Goal: Check status: Check status

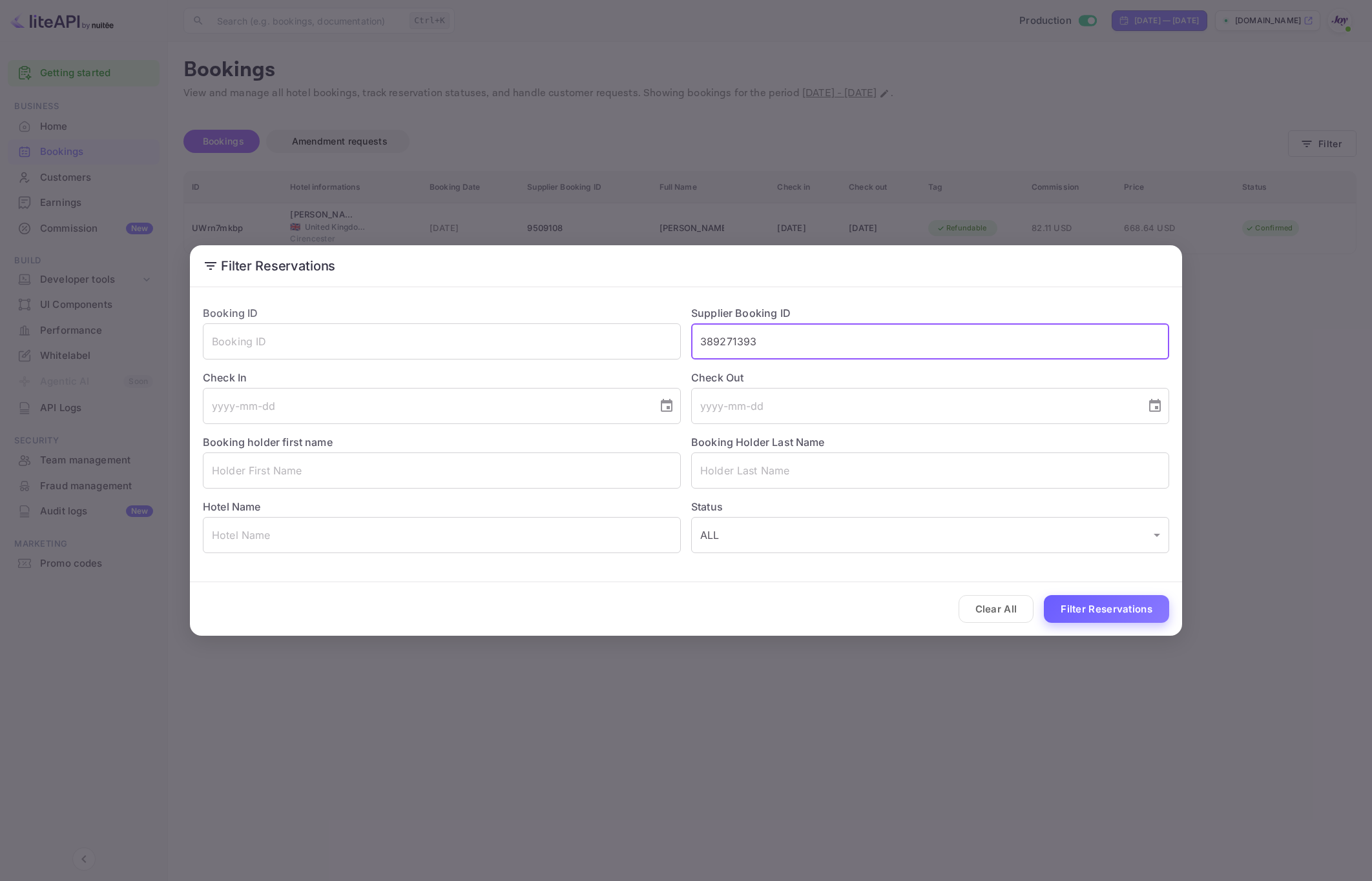
type input "389271393"
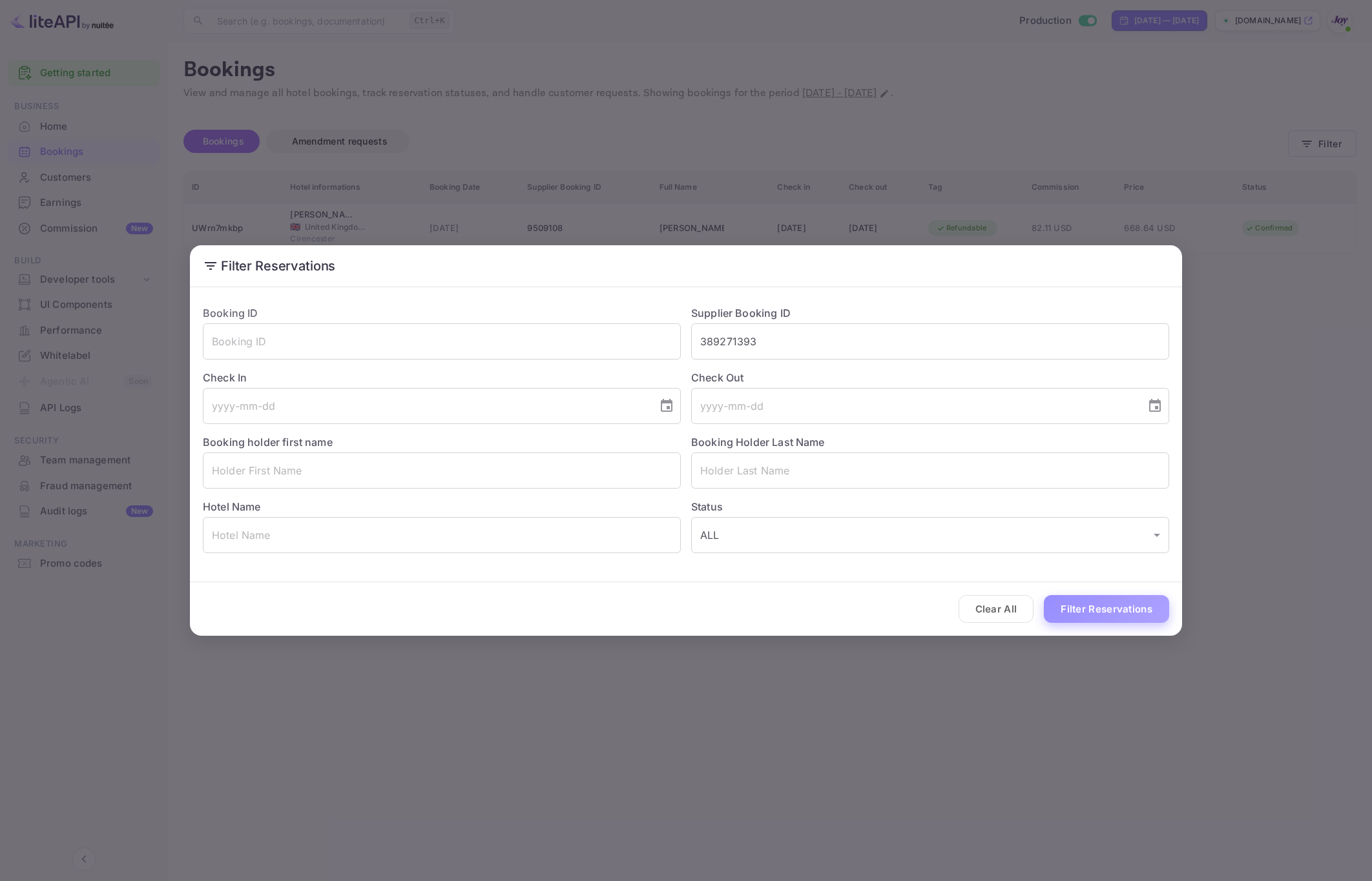
click at [1089, 603] on button "Filter Reservations" at bounding box center [1106, 609] width 125 height 28
click at [1006, 612] on button "Clear All" at bounding box center [996, 609] width 76 height 28
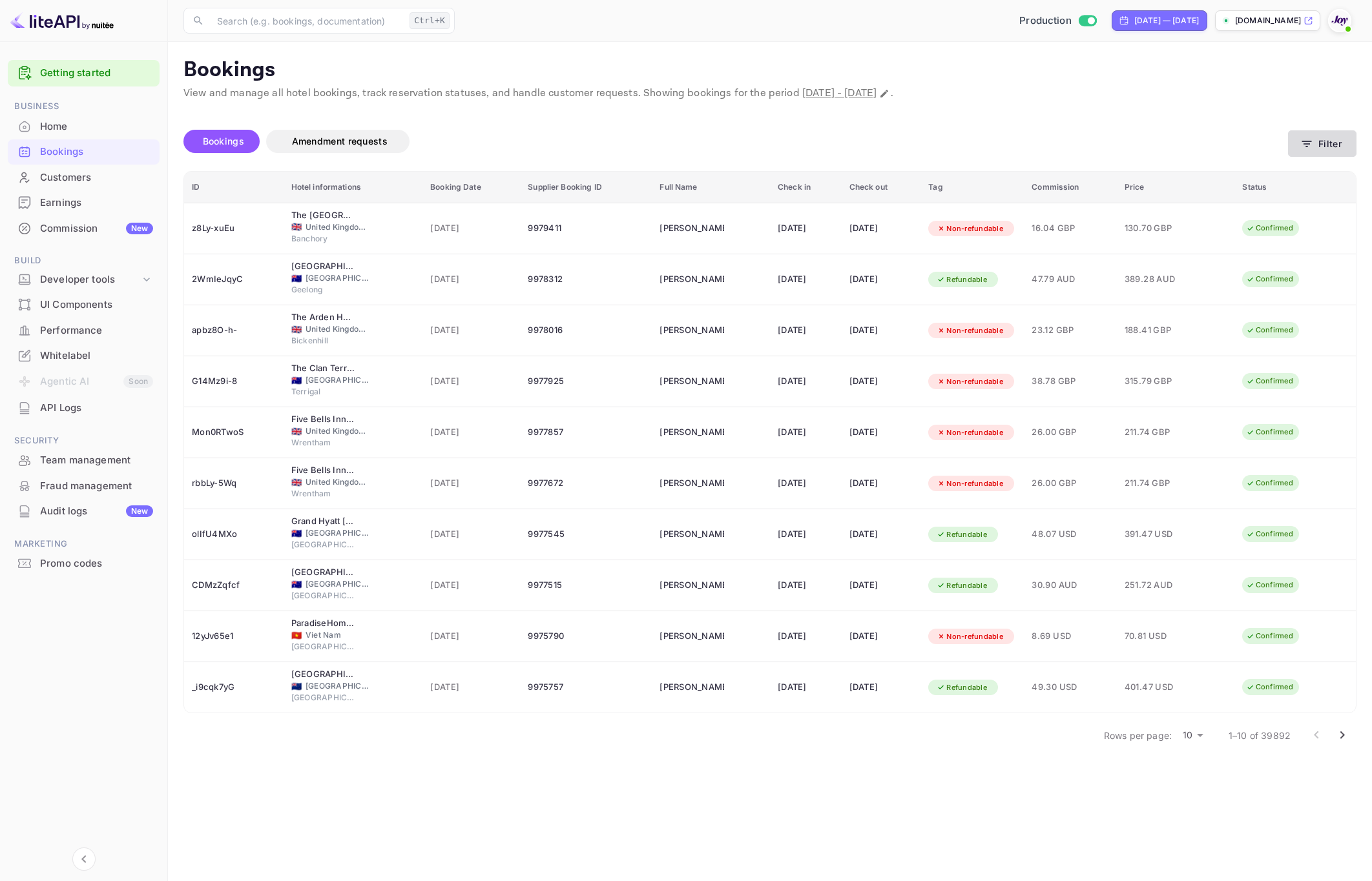
click at [1304, 143] on icon "button" at bounding box center [1306, 143] width 13 height 13
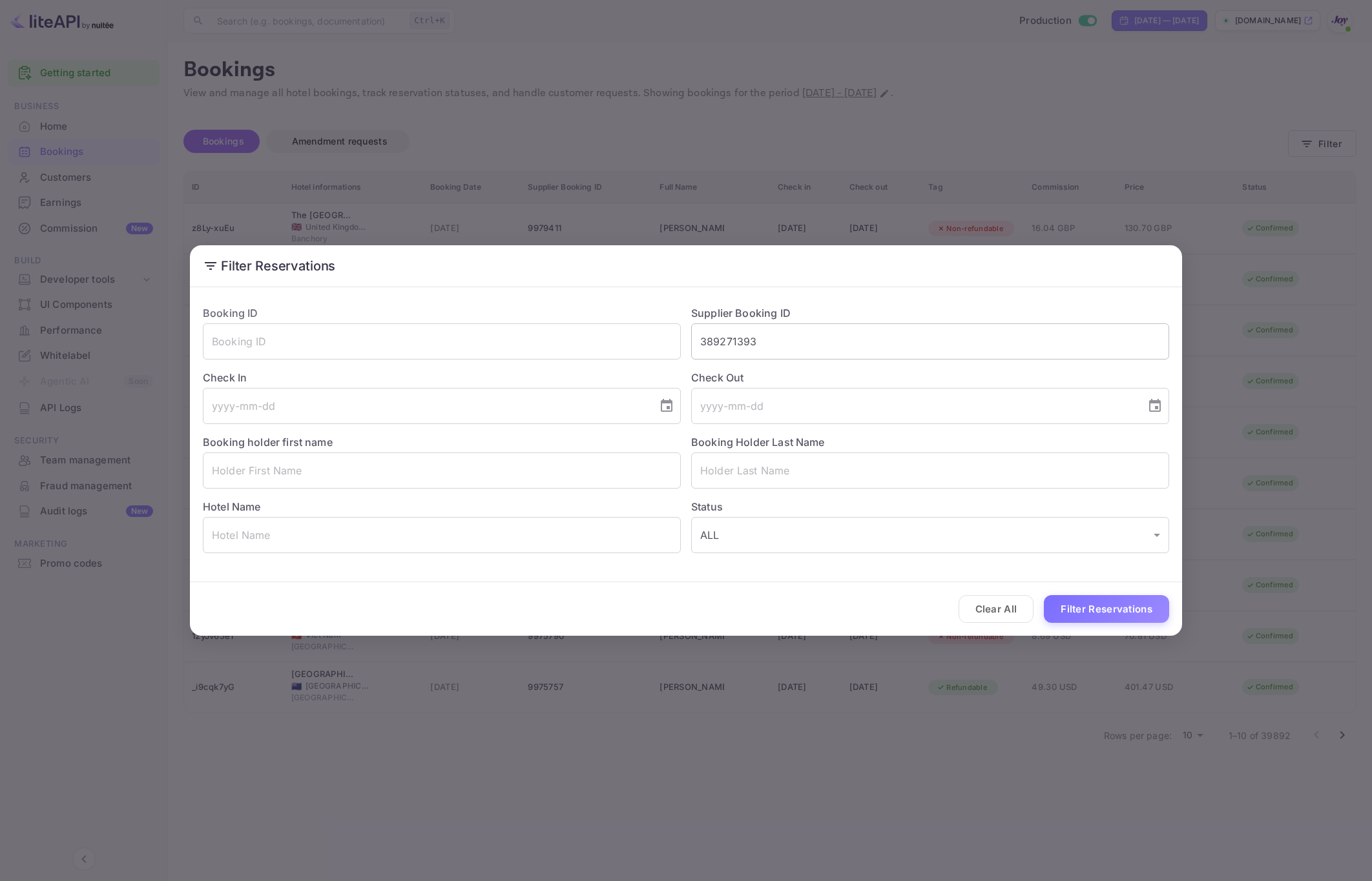
click at [736, 336] on input "389271393" at bounding box center [930, 341] width 478 height 36
drag, startPoint x: 453, startPoint y: 338, endPoint x: 473, endPoint y: 336, distance: 20.1
click at [457, 338] on input "text" at bounding box center [442, 341] width 478 height 36
paste input "389271393"
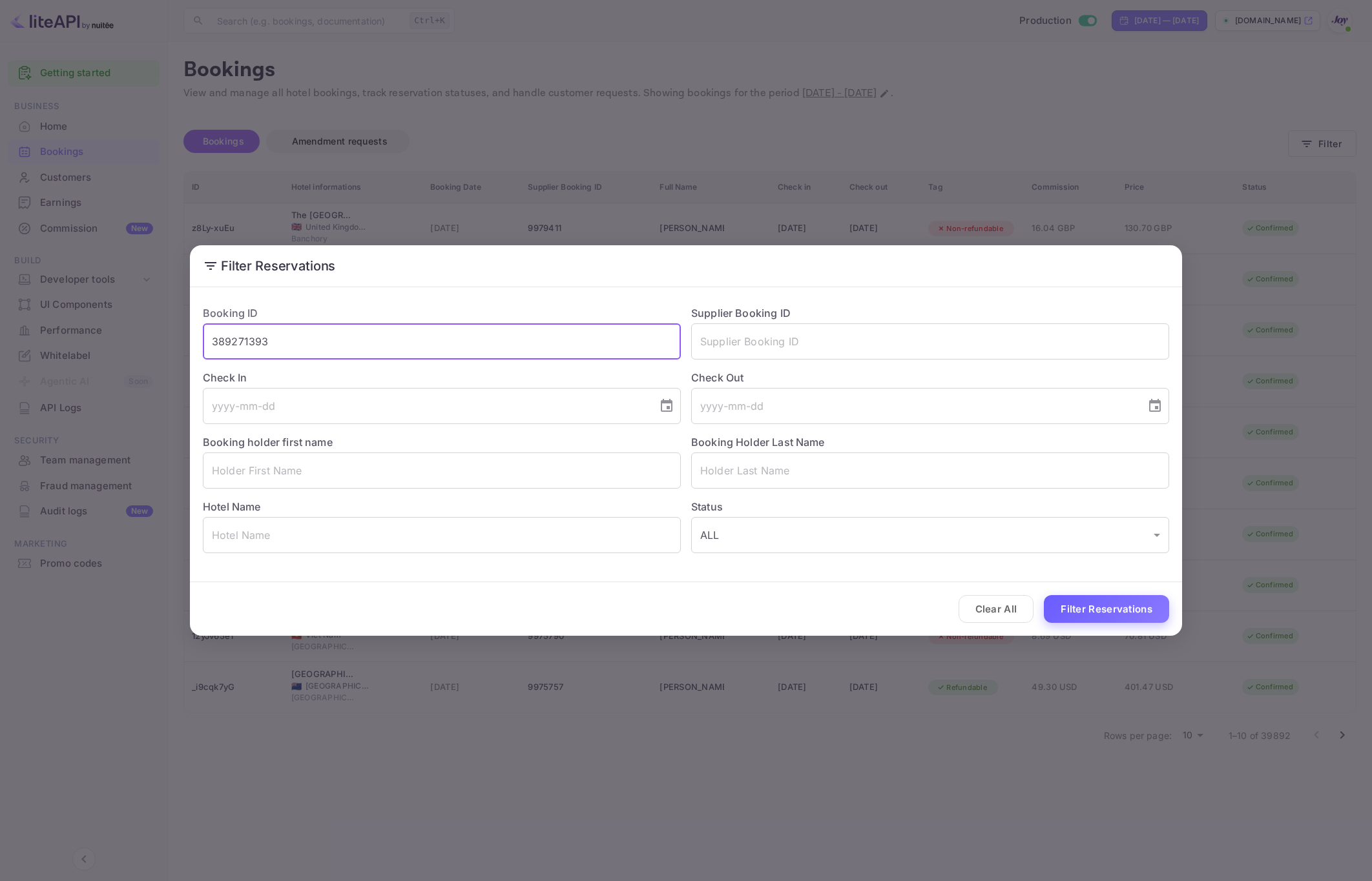
type input "389271393"
click at [1103, 610] on button "Filter Reservations" at bounding box center [1106, 609] width 125 height 28
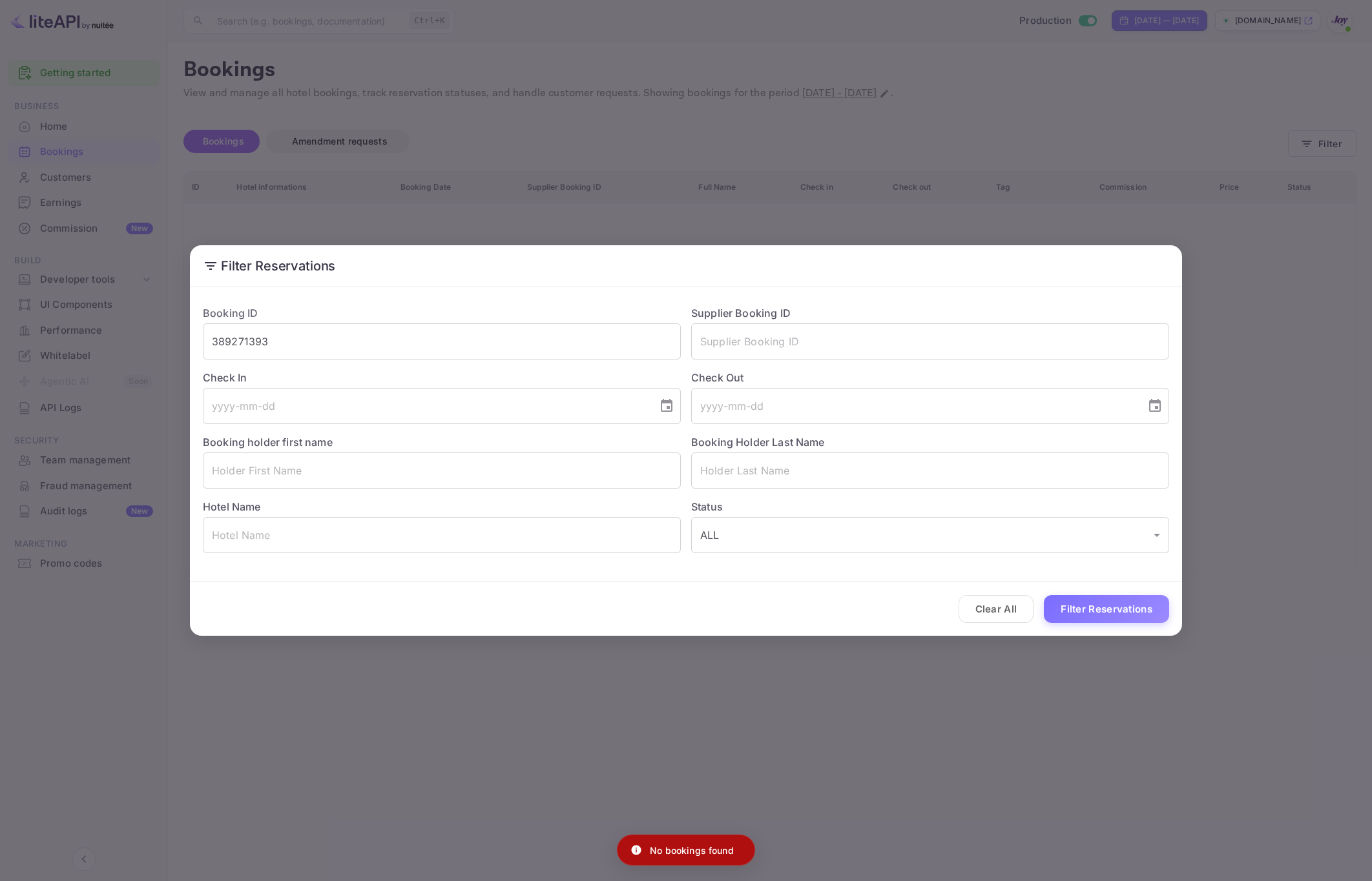
click at [1087, 668] on div "Filter Reservations Booking ID 389271393 ​ Supplier Booking ID ​ Check In ​ Che…" at bounding box center [686, 440] width 1372 height 881
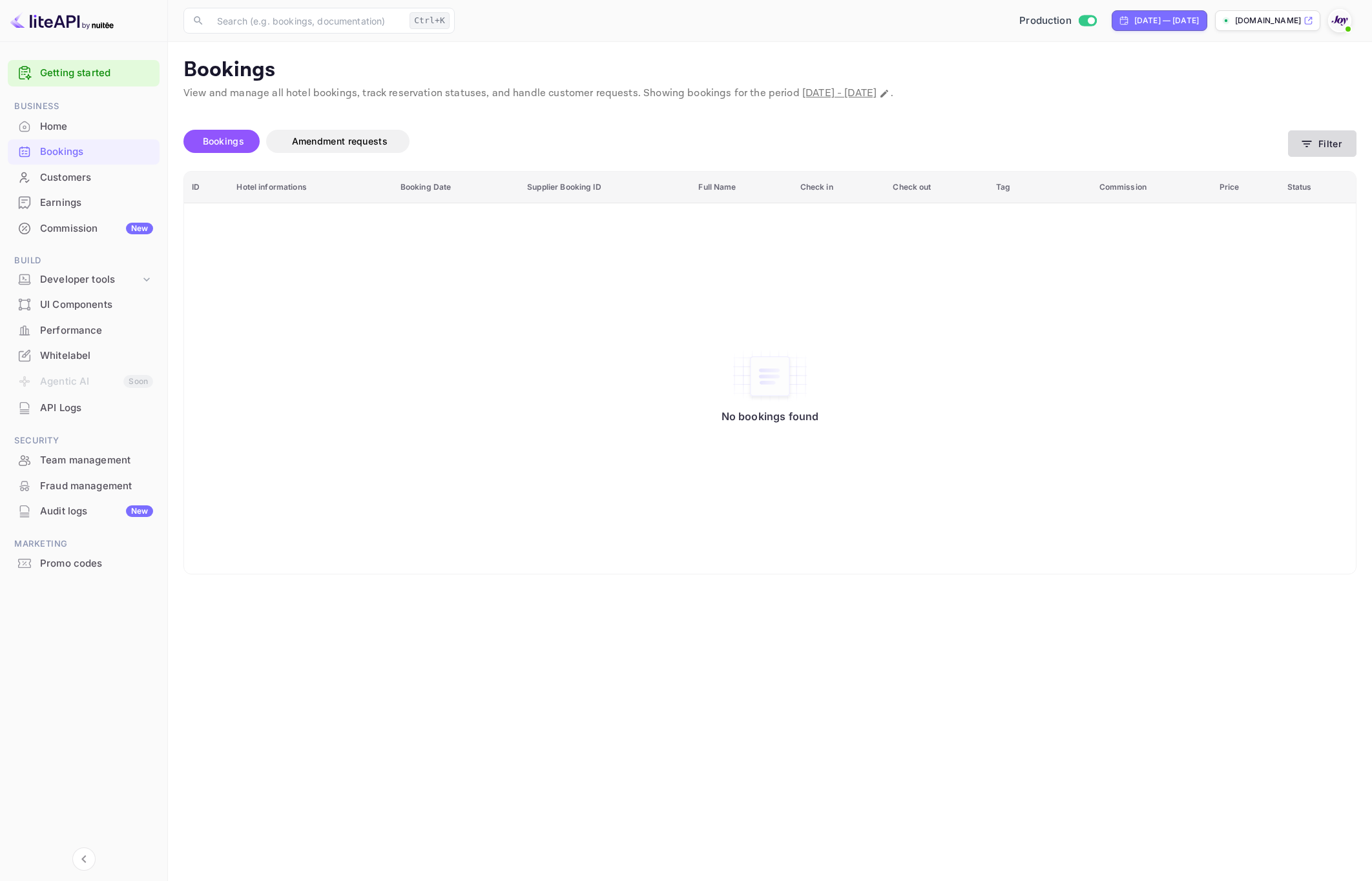
click at [1324, 143] on button "Filter" at bounding box center [1322, 144] width 68 height 27
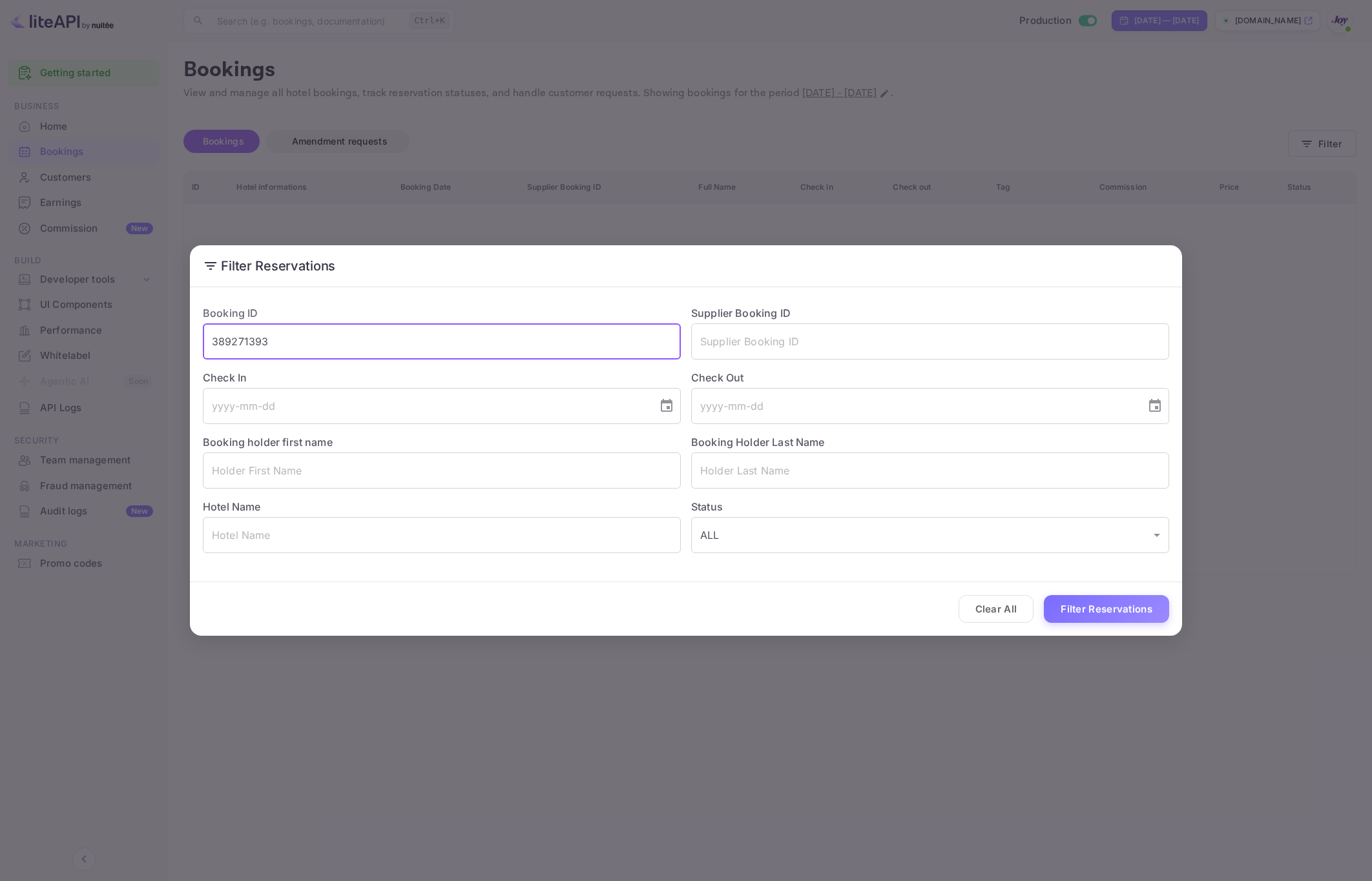
click at [457, 327] on input "389271393" at bounding box center [442, 341] width 478 height 36
click at [362, 475] on input "text" at bounding box center [442, 470] width 478 height 36
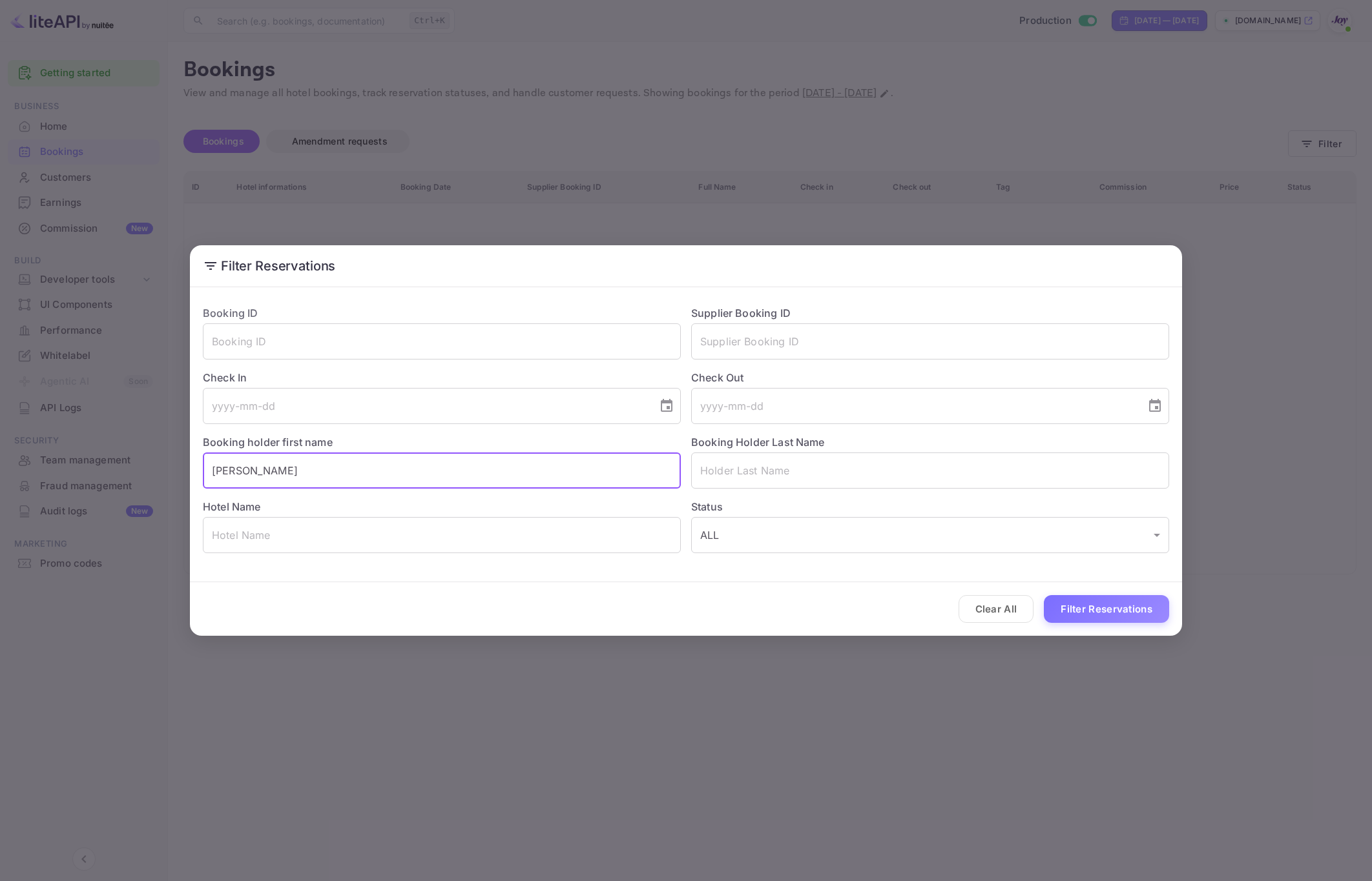
type input "Andy"
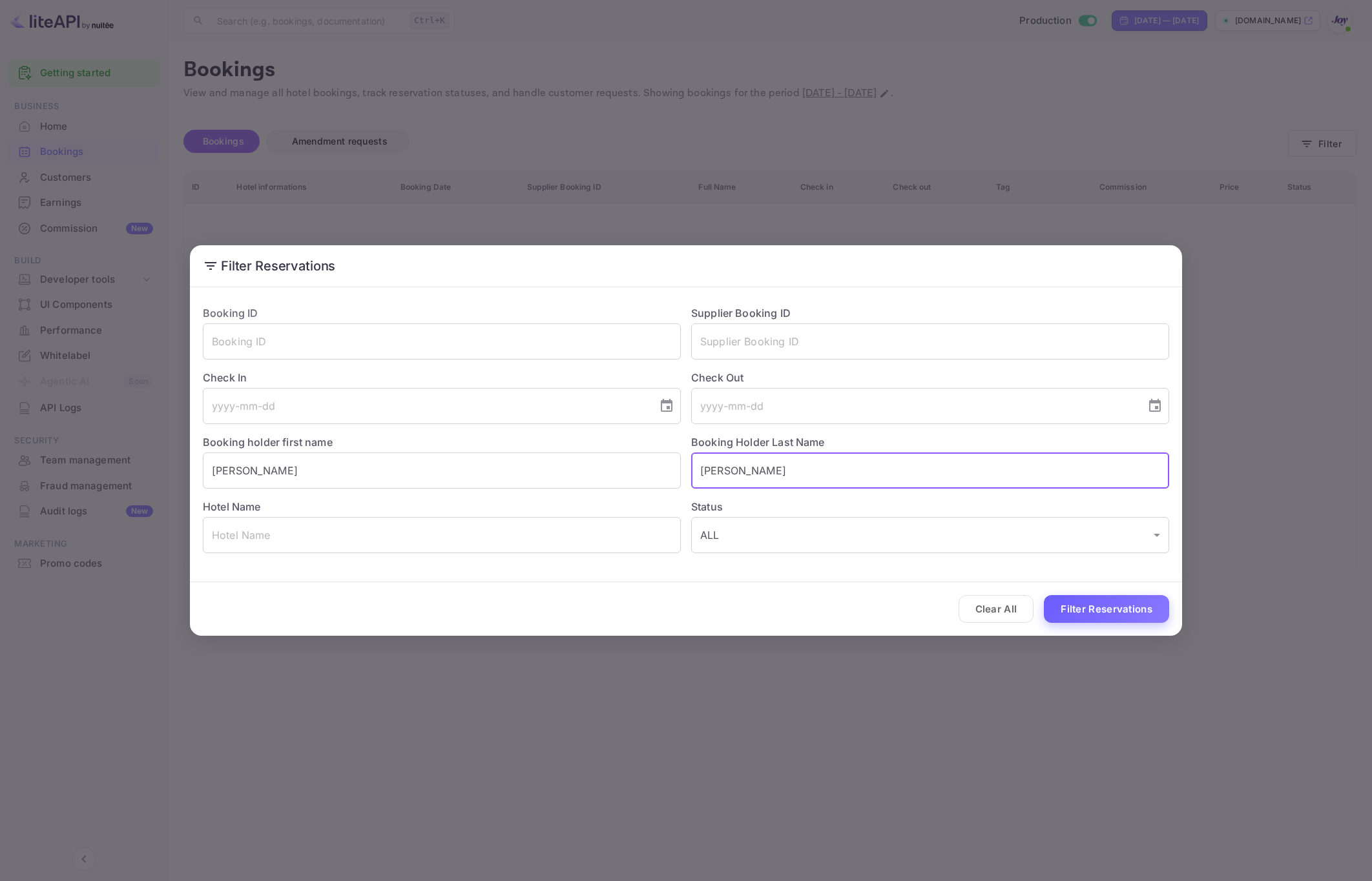
type input "Miller"
click at [1140, 608] on button "Filter Reservations" at bounding box center [1106, 609] width 125 height 28
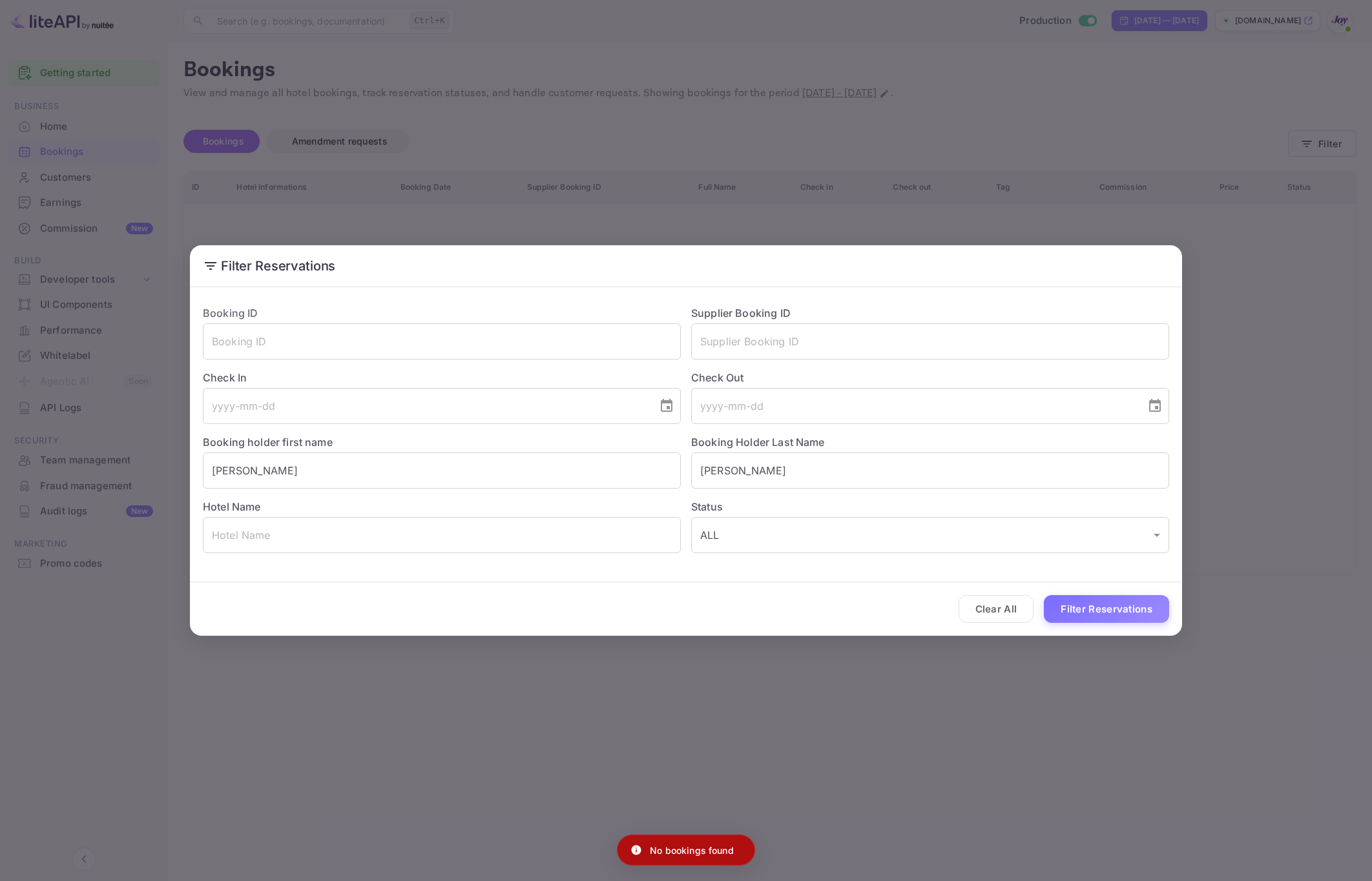
click at [1099, 727] on div "Filter Reservations Booking ID ​ Supplier Booking ID ​ Check In ​ Check Out ​ B…" at bounding box center [686, 440] width 1372 height 881
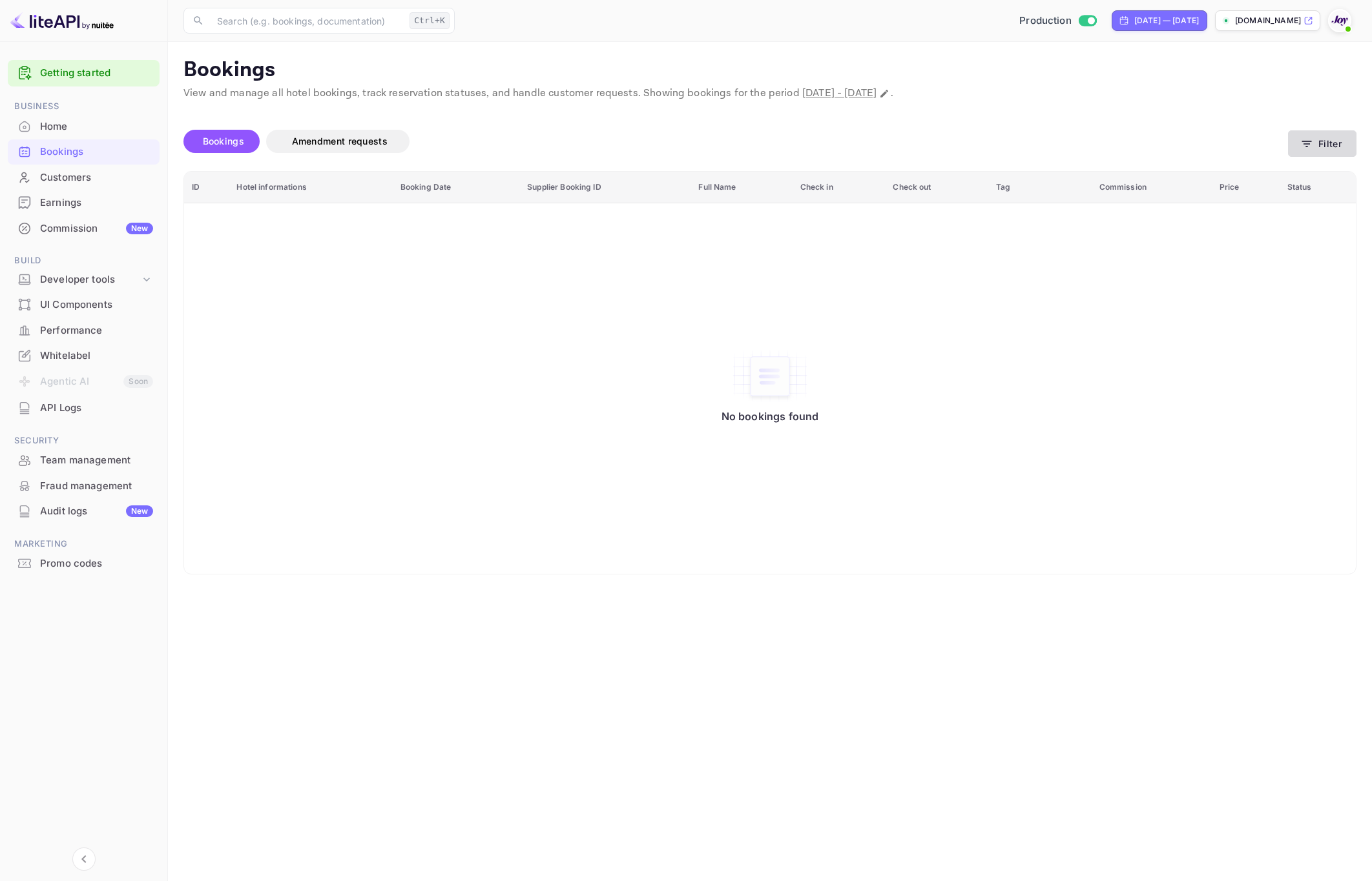
click at [1310, 141] on icon "button" at bounding box center [1307, 144] width 10 height 7
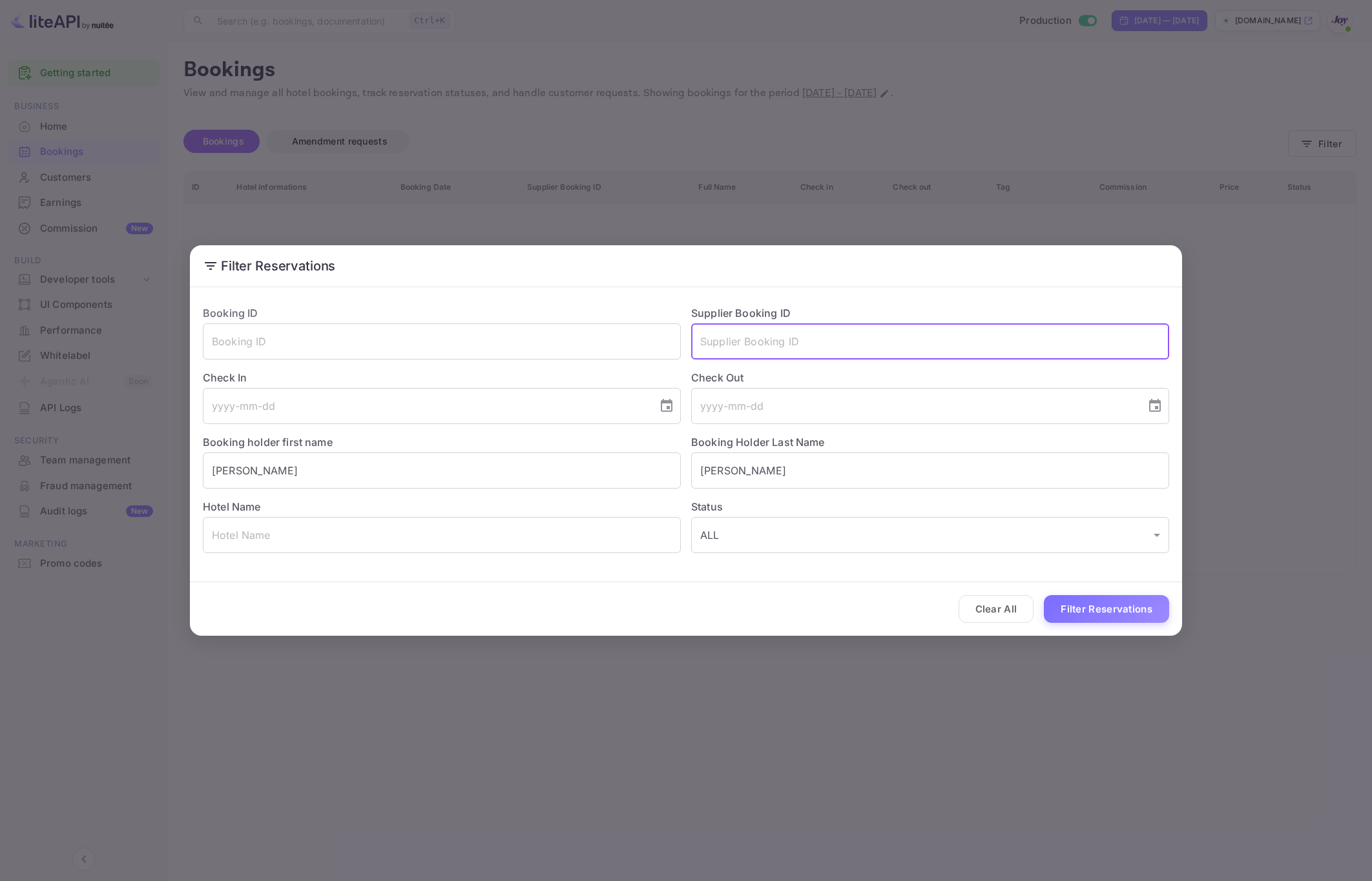
click at [878, 345] on input "text" at bounding box center [930, 341] width 478 height 36
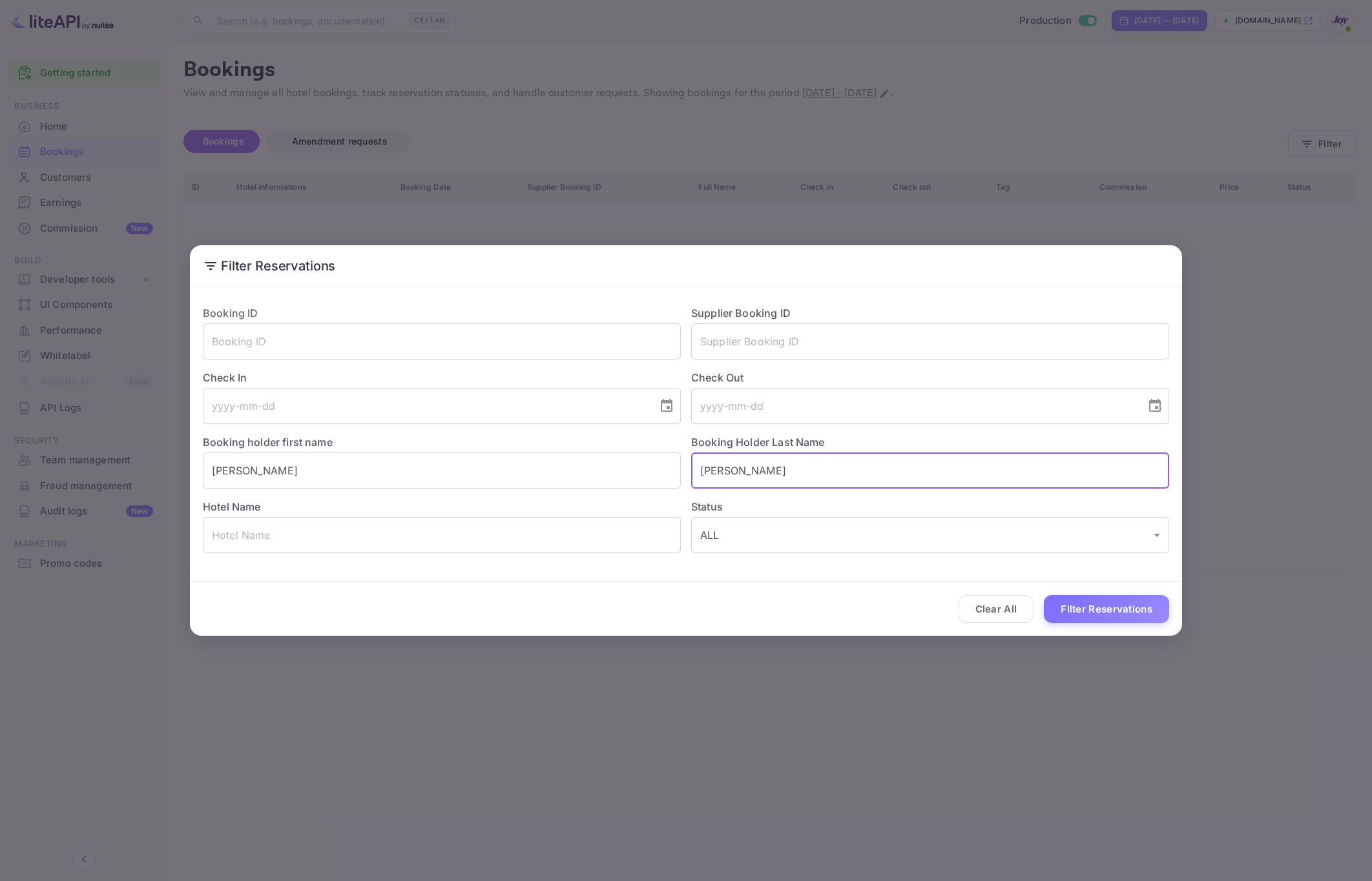
click at [704, 476] on input "Miller" at bounding box center [930, 470] width 478 height 36
click at [568, 471] on input "Andy" at bounding box center [442, 470] width 478 height 36
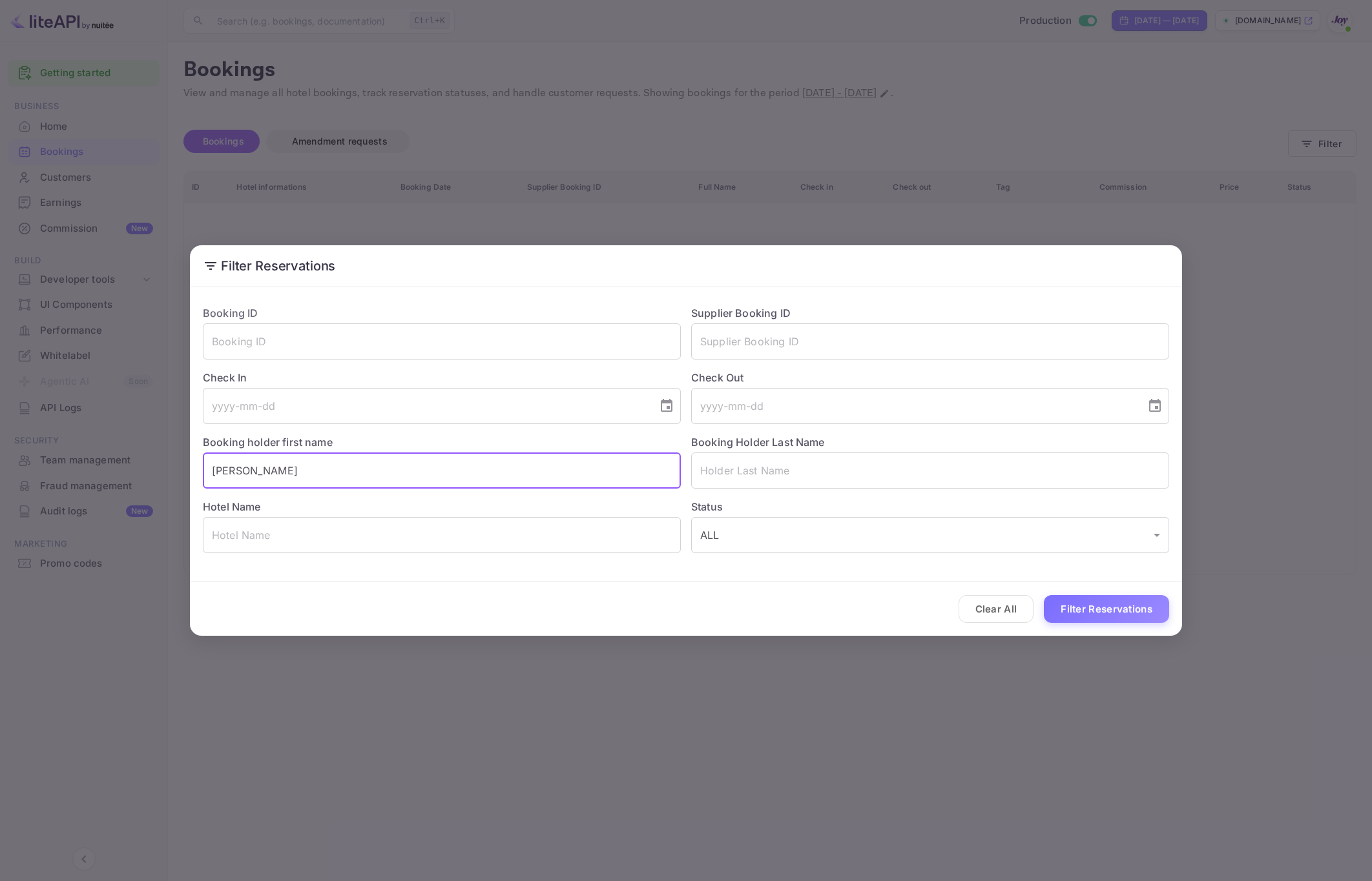
click at [568, 471] on input "Andy" at bounding box center [442, 470] width 478 height 36
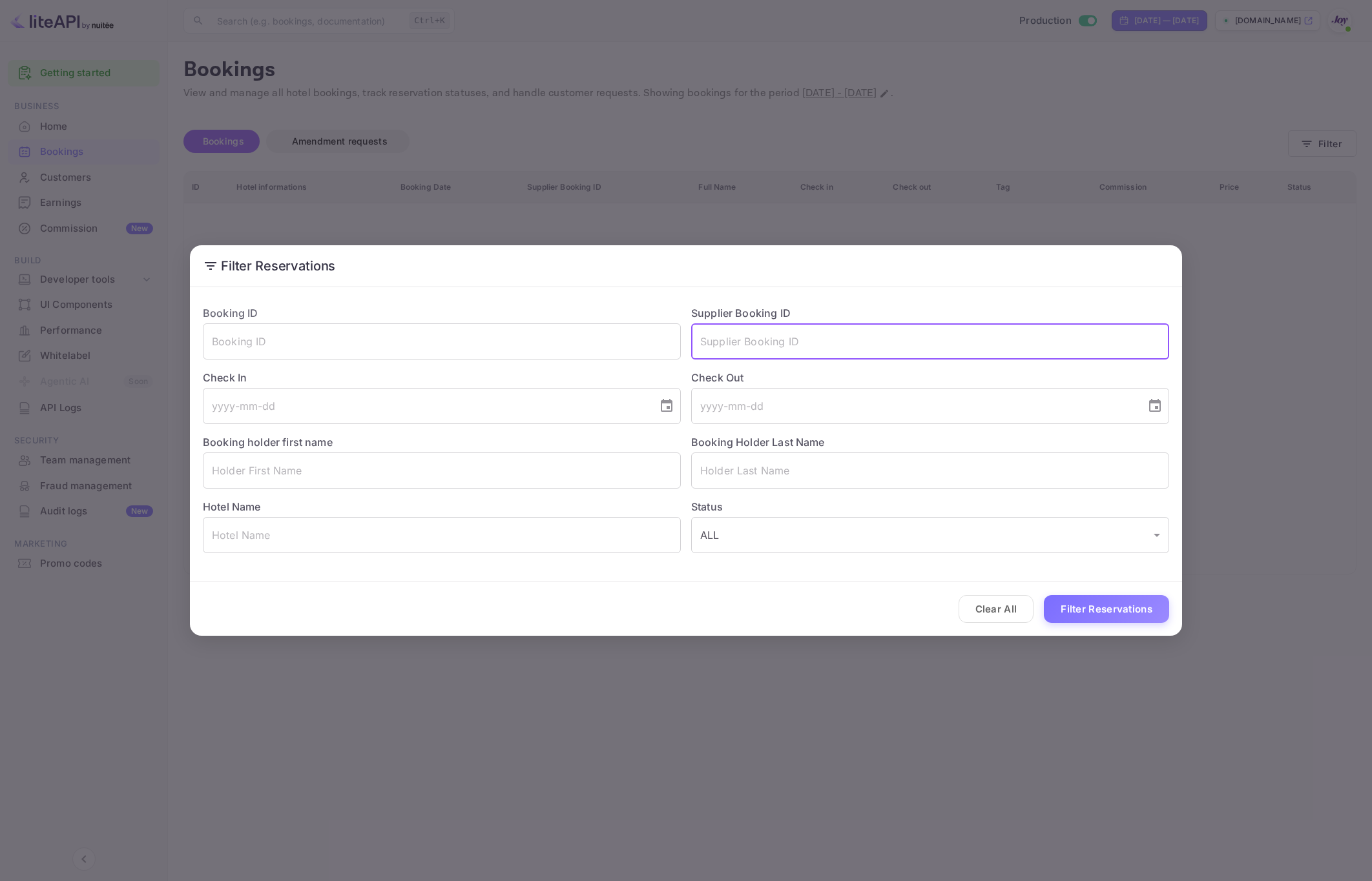
click at [925, 339] on input "text" at bounding box center [930, 341] width 478 height 36
paste input "8533756"
type input "8533756"
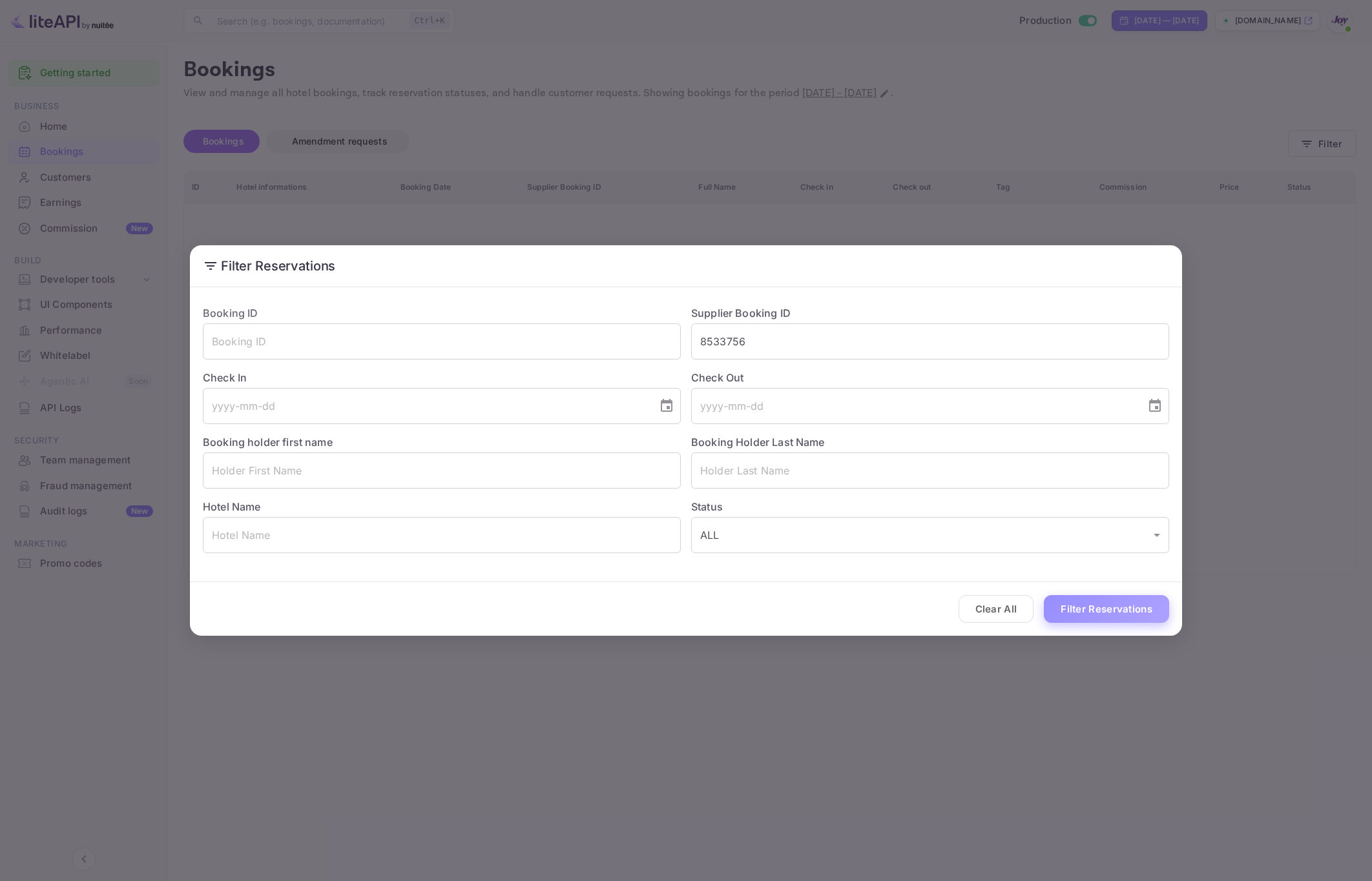
click at [1085, 609] on button "Filter Reservations" at bounding box center [1106, 609] width 125 height 28
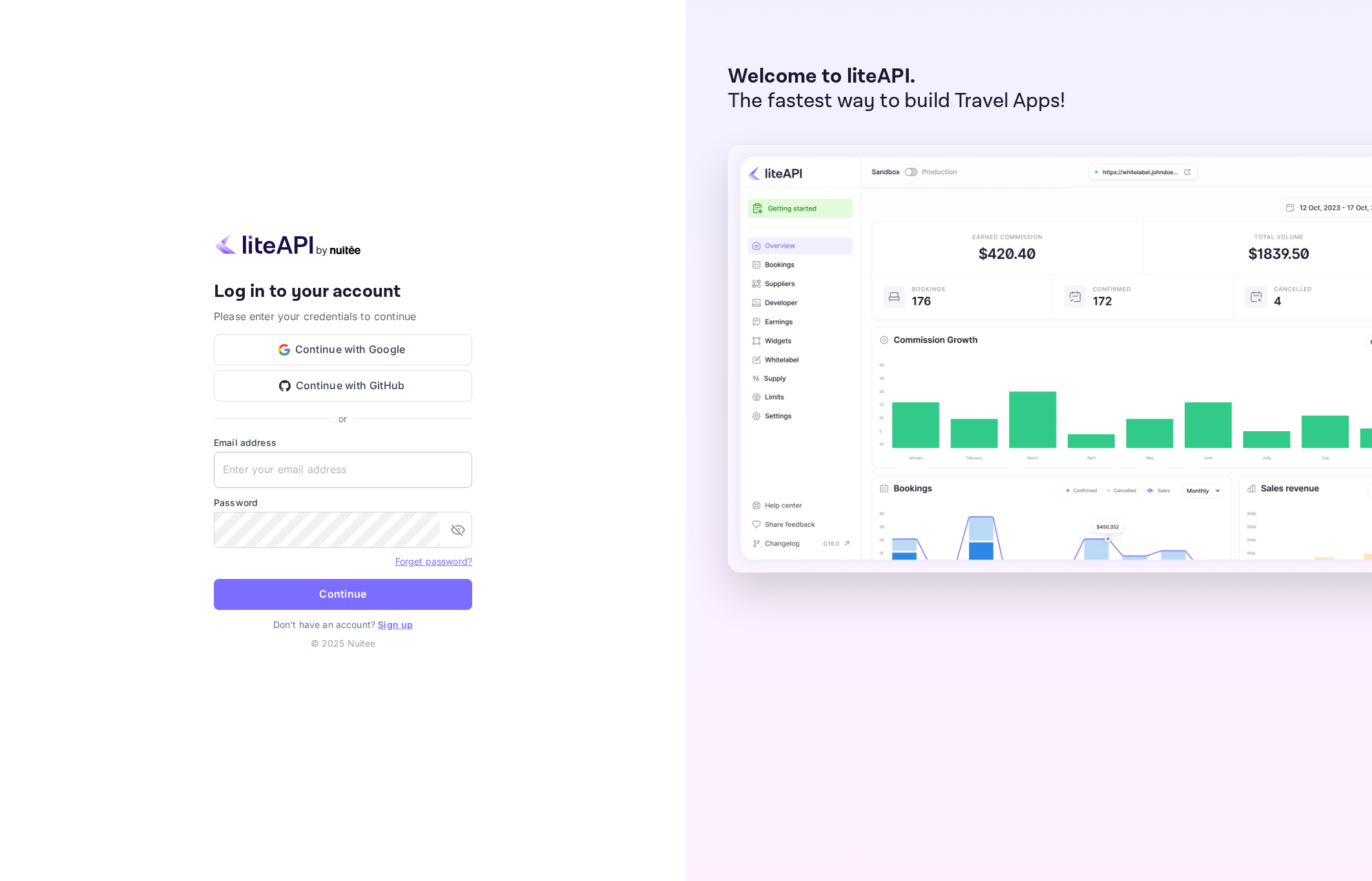
click at [260, 468] on input "text" at bounding box center [343, 470] width 258 height 36
paste input "[EMAIL_ADDRESS][DOMAIN_NAME]"
type input "[EMAIL_ADDRESS][DOMAIN_NAME]"
click at [342, 610] on form "Email address [EMAIL_ADDRESS][DOMAIN_NAME] ​ Password ​ Forget password? Contin…" at bounding box center [343, 527] width 258 height 182
click at [349, 602] on button "Continue" at bounding box center [343, 594] width 258 height 31
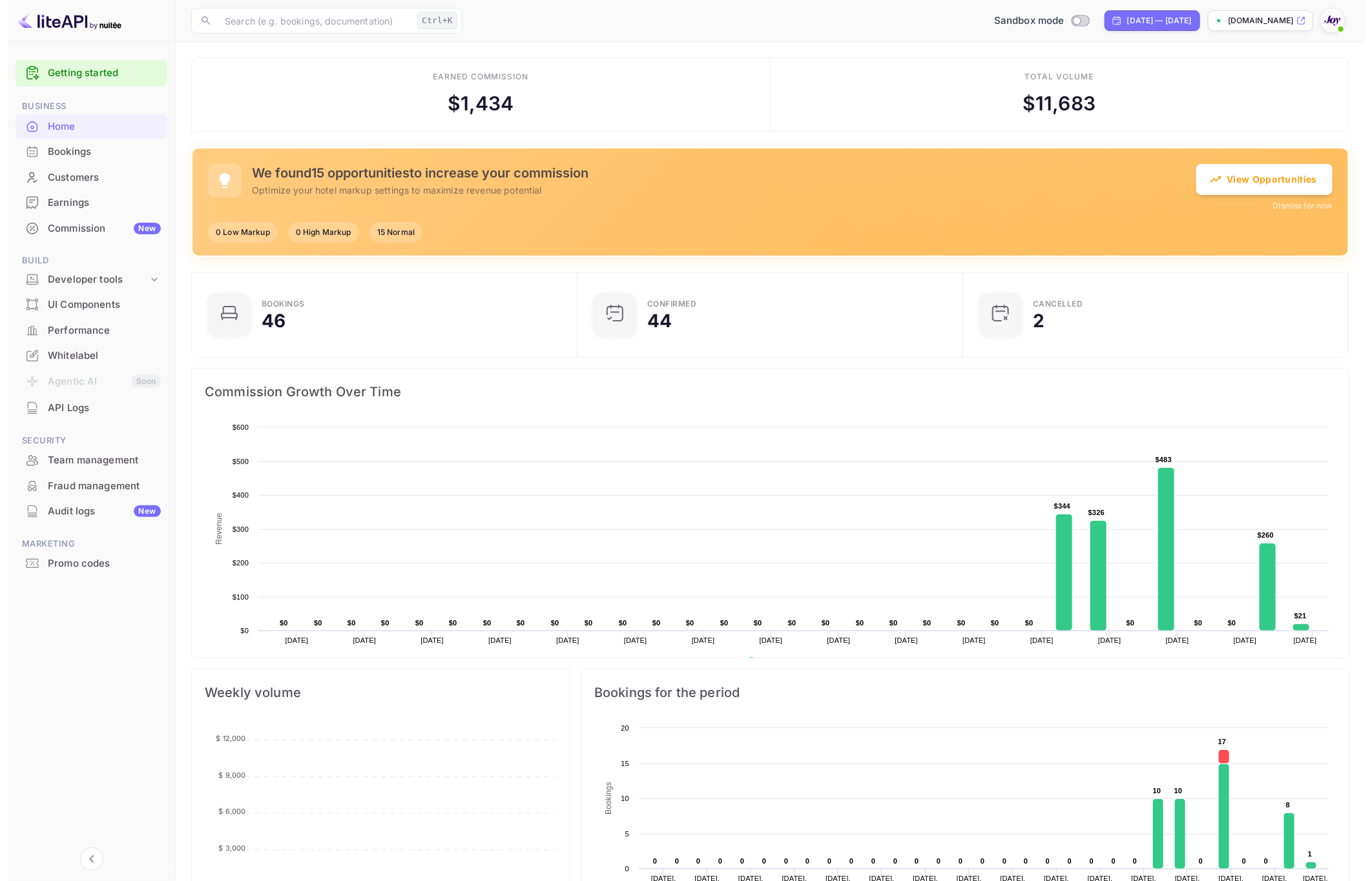
scroll to position [14, 15]
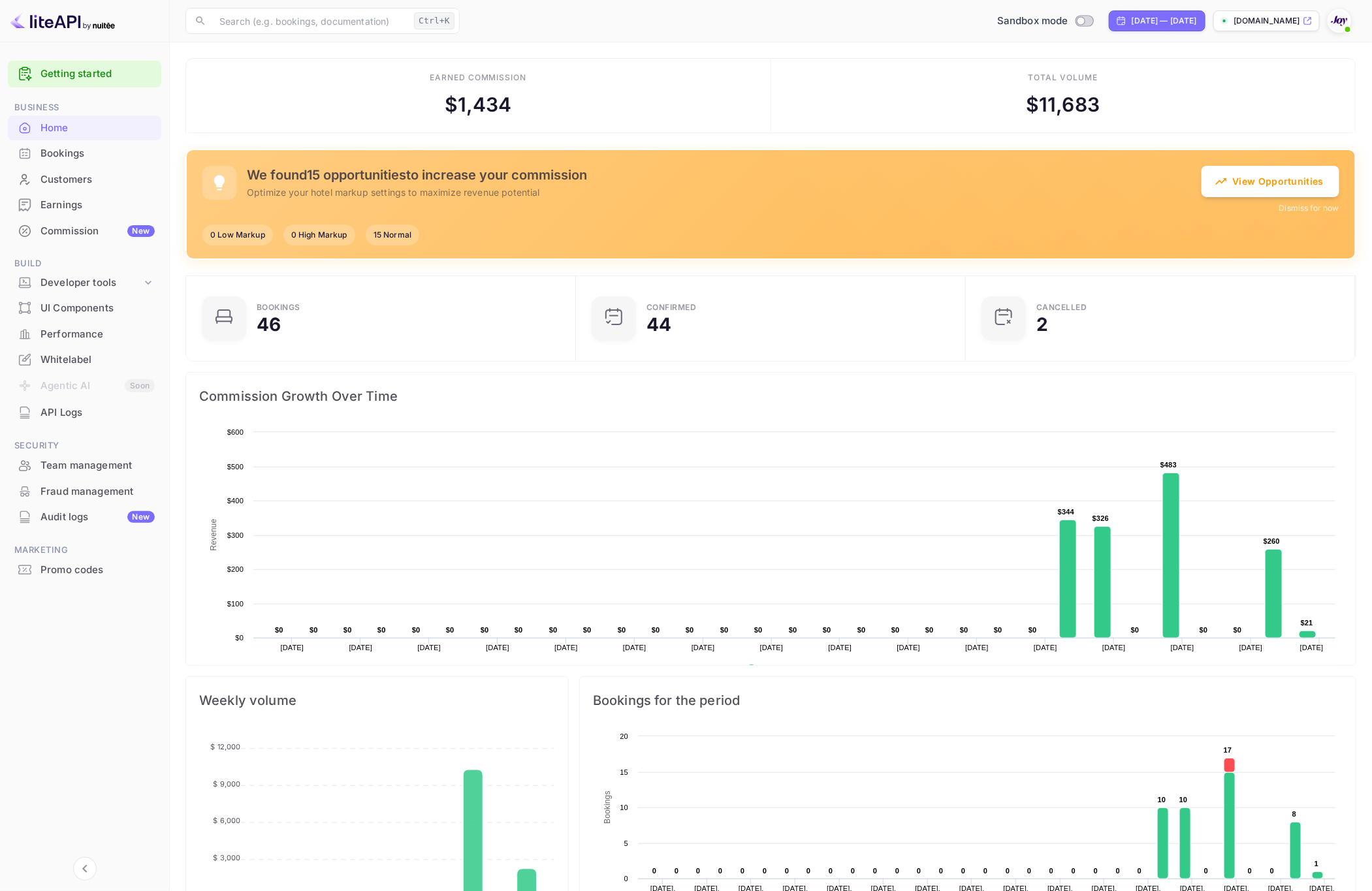
click at [52, 157] on div "Bookings" at bounding box center [97, 154] width 114 height 15
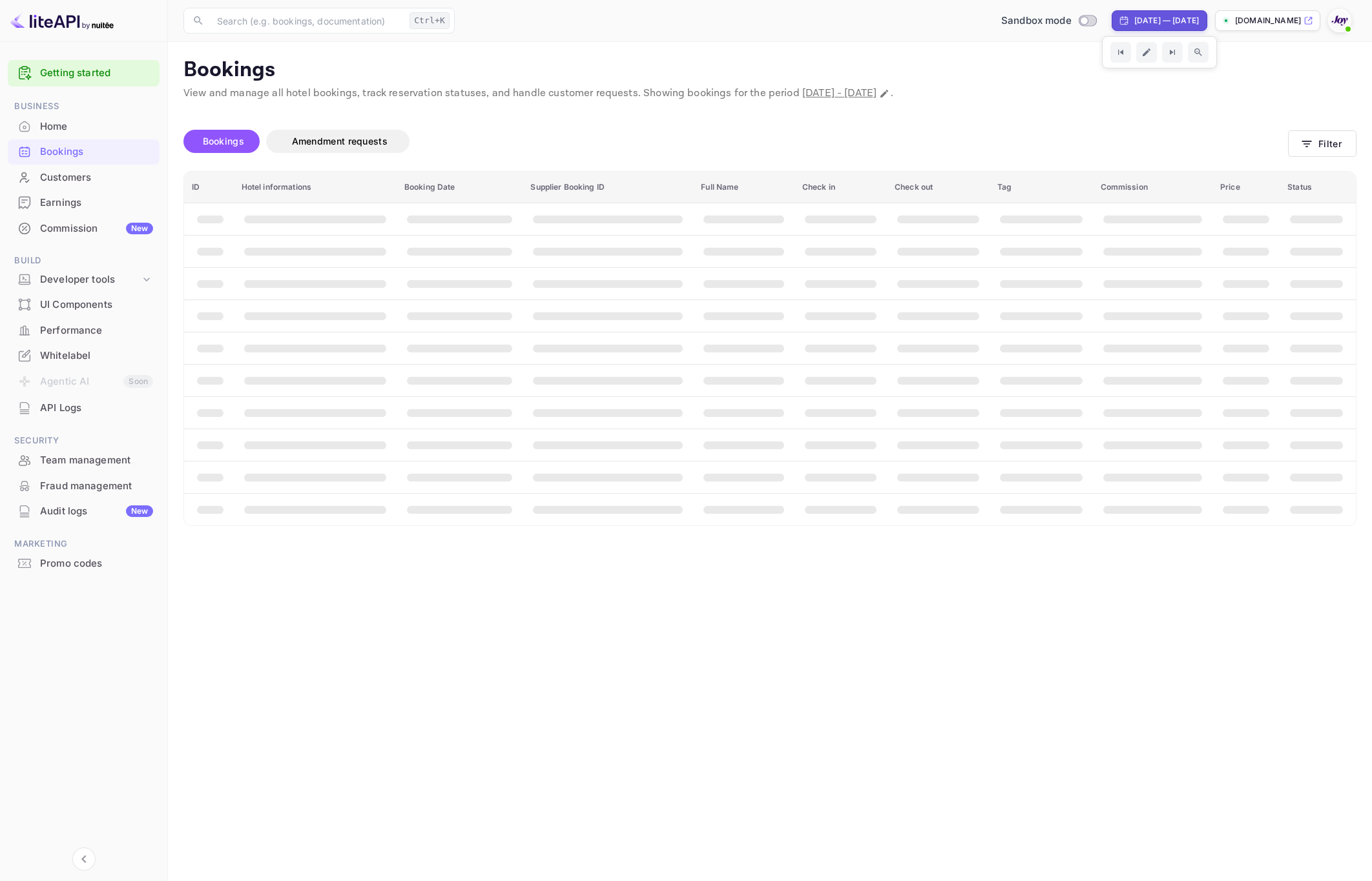
click at [1141, 21] on div "[DATE] — [DATE]" at bounding box center [1166, 21] width 64 height 12
select select "8"
select select "2025"
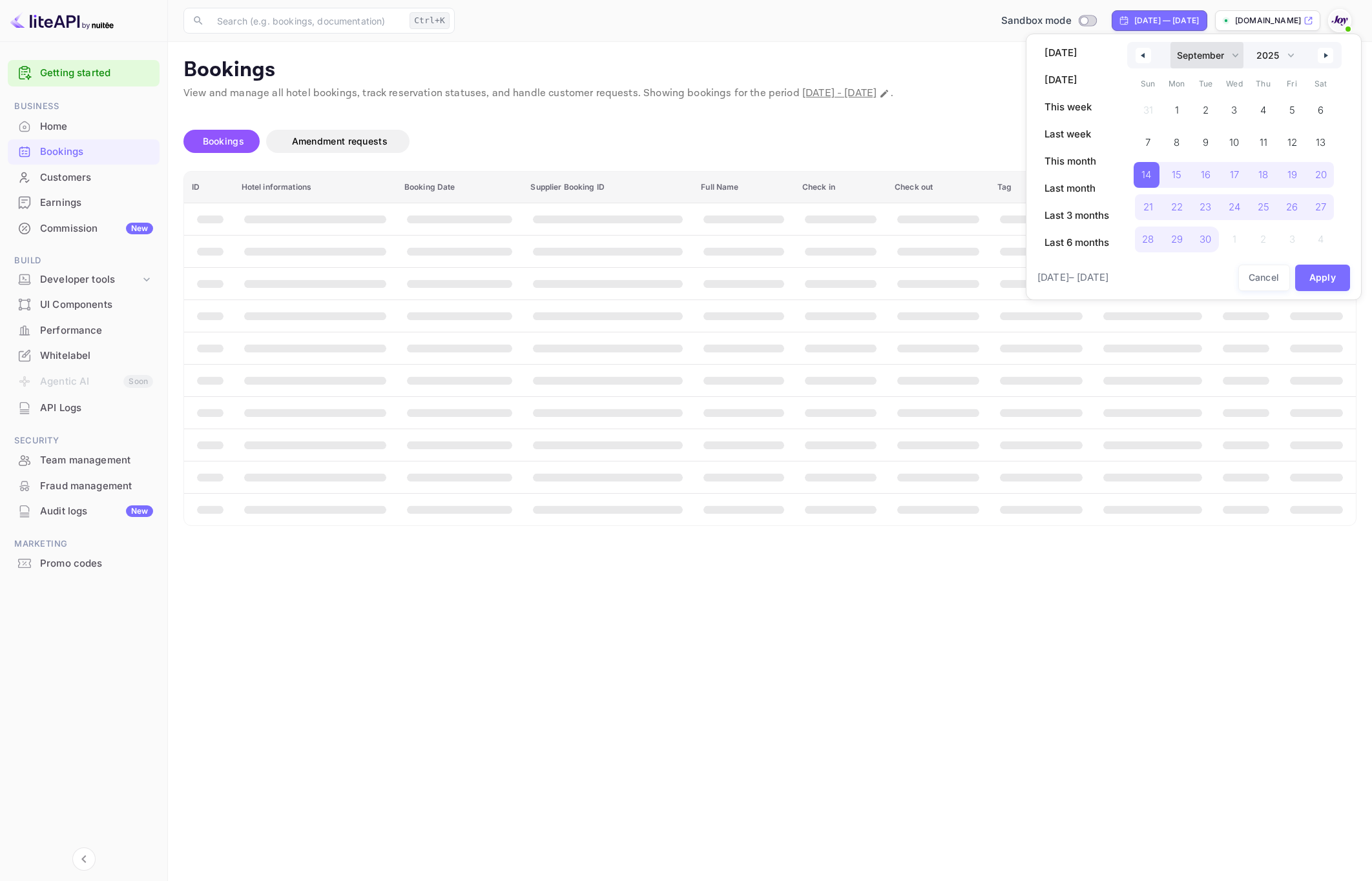
click at [1200, 55] on select "January February March April May June July August September October November De…" at bounding box center [1207, 55] width 73 height 27
select select "0"
click at [1170, 42] on select "January February March April May June July August September October November De…" at bounding box center [1207, 55] width 73 height 27
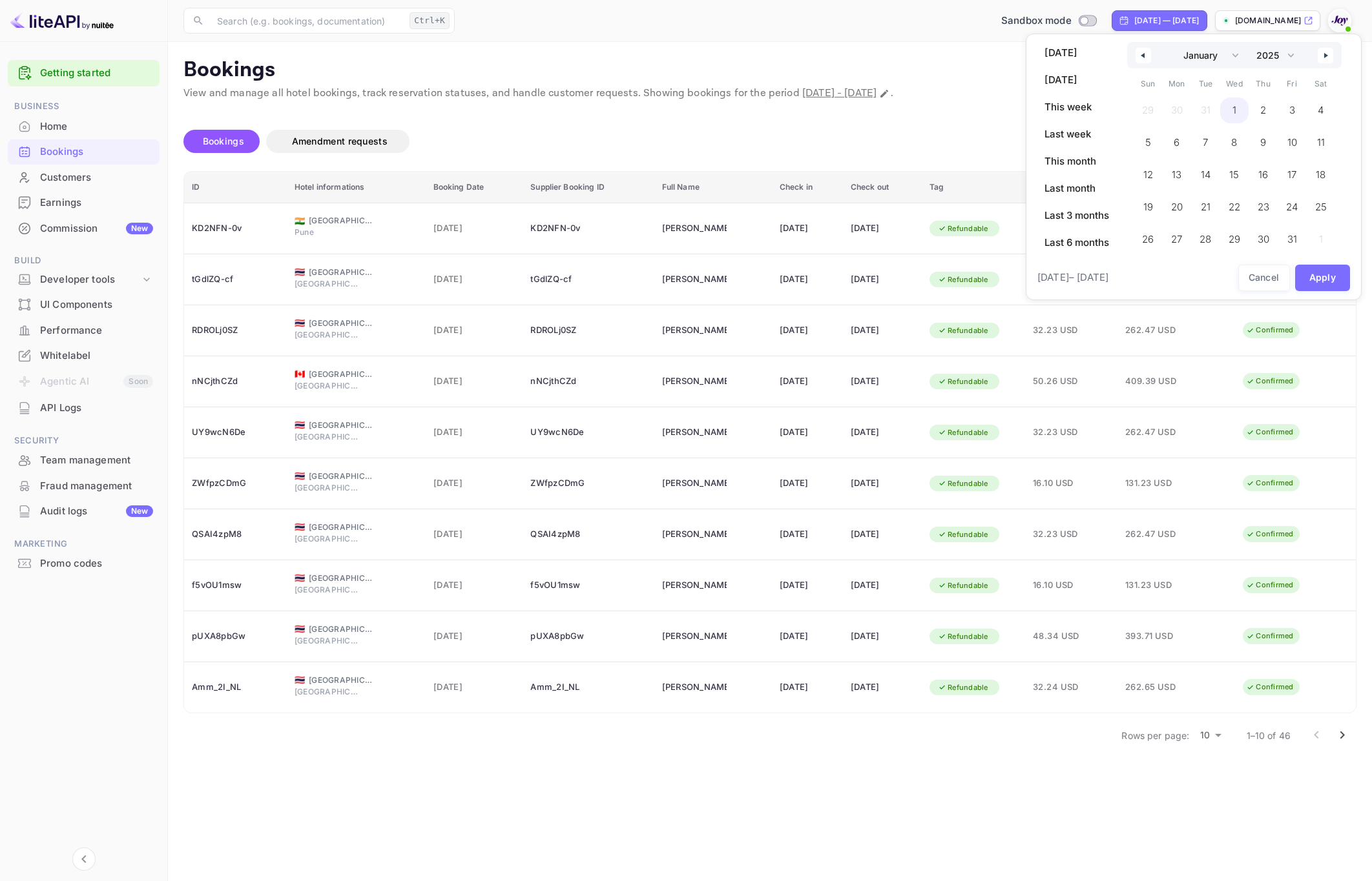
click at [1238, 114] on span "1" at bounding box center [1235, 110] width 29 height 26
click at [1274, 55] on select "2030 2029 2028 2027 2026 2025 2024 2023 2022 2021 2020 2019 2018 2017 2016 2015…" at bounding box center [1274, 55] width 49 height 27
click at [1251, 42] on select "2030 2029 2028 2027 2026 2025 2024 2023 2022 2021 2020 2019 2018 2017 2016 2015…" at bounding box center [1274, 55] width 49 height 27
click at [1284, 108] on span "1" at bounding box center [1290, 110] width 26 height 26
select select "2025"
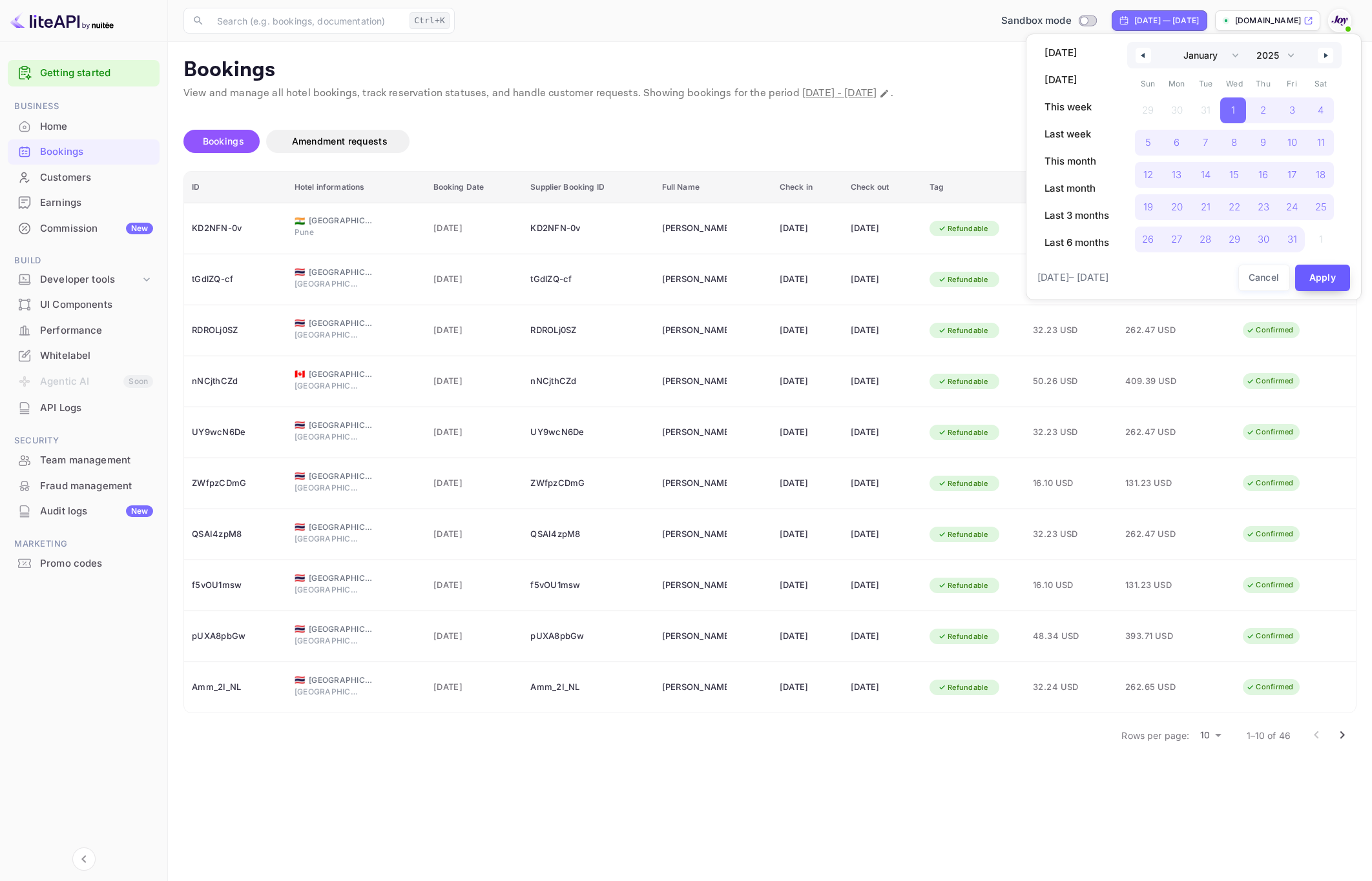
click at [1324, 283] on button "Apply" at bounding box center [1323, 278] width 56 height 27
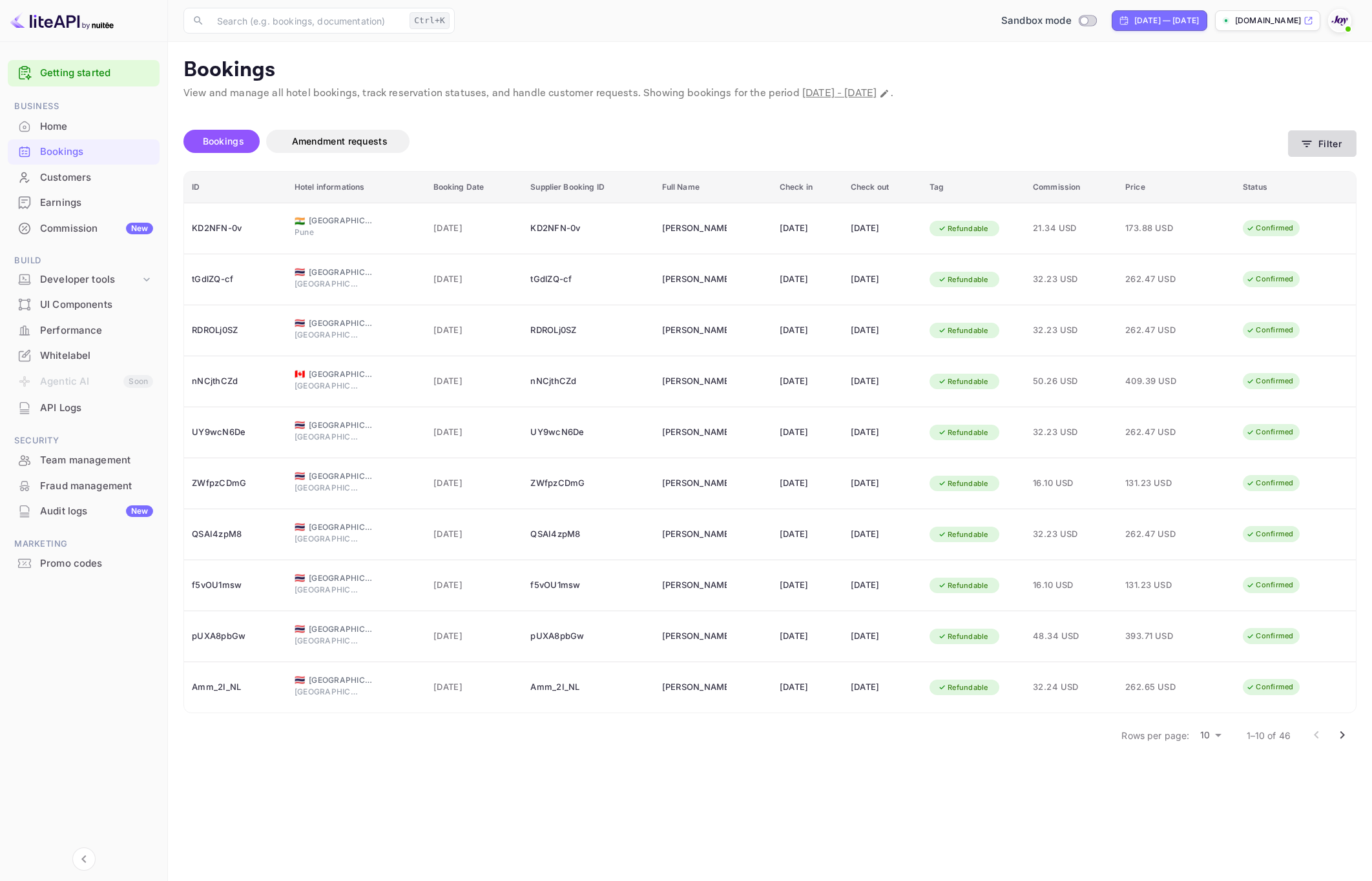
click at [1326, 153] on button "Filter" at bounding box center [1322, 144] width 68 height 27
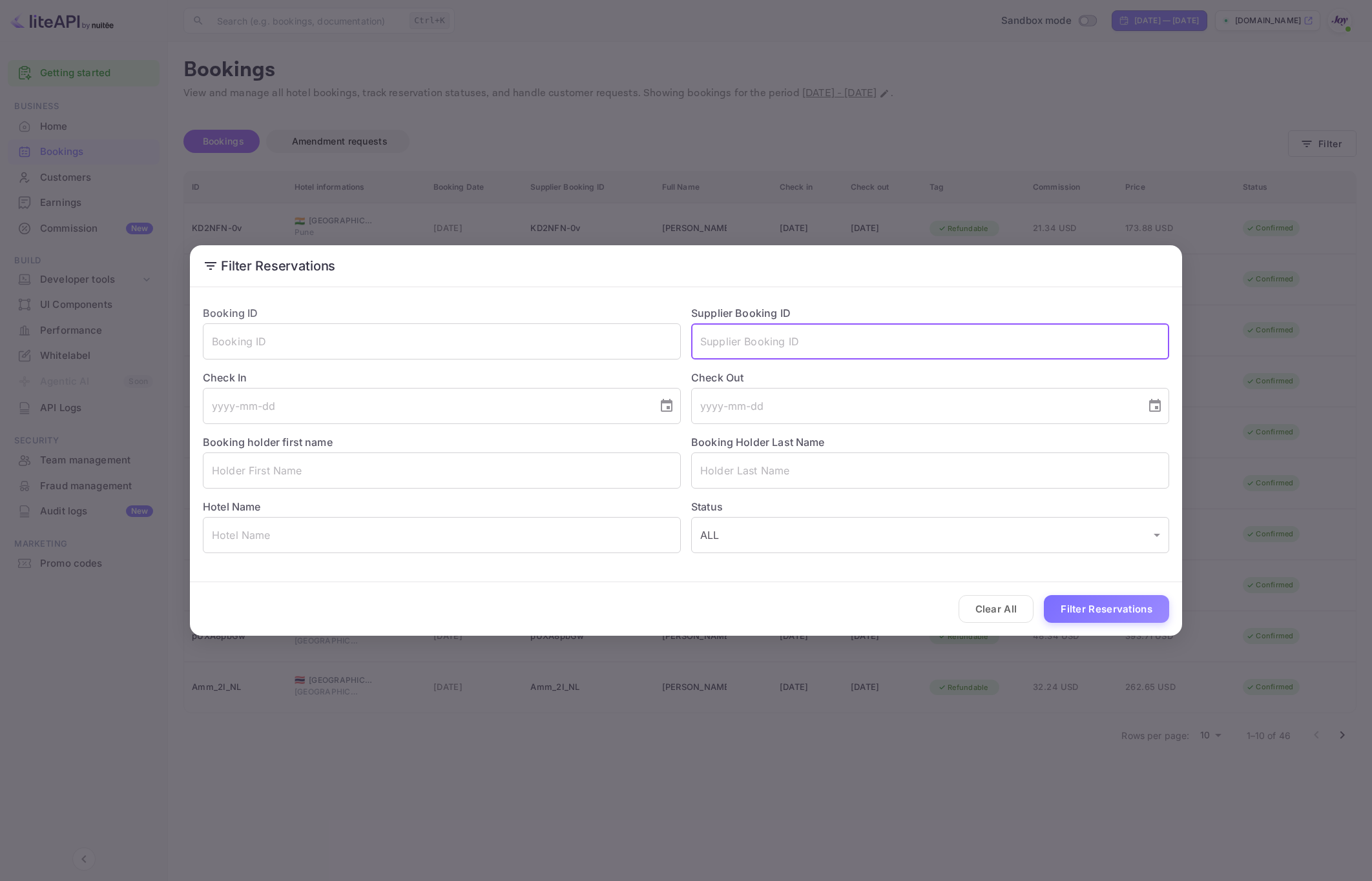
click at [879, 332] on input "text" at bounding box center [930, 341] width 478 height 36
paste input "8533756"
type input "8533756"
click at [1097, 606] on button "Filter Reservations" at bounding box center [1106, 609] width 125 height 28
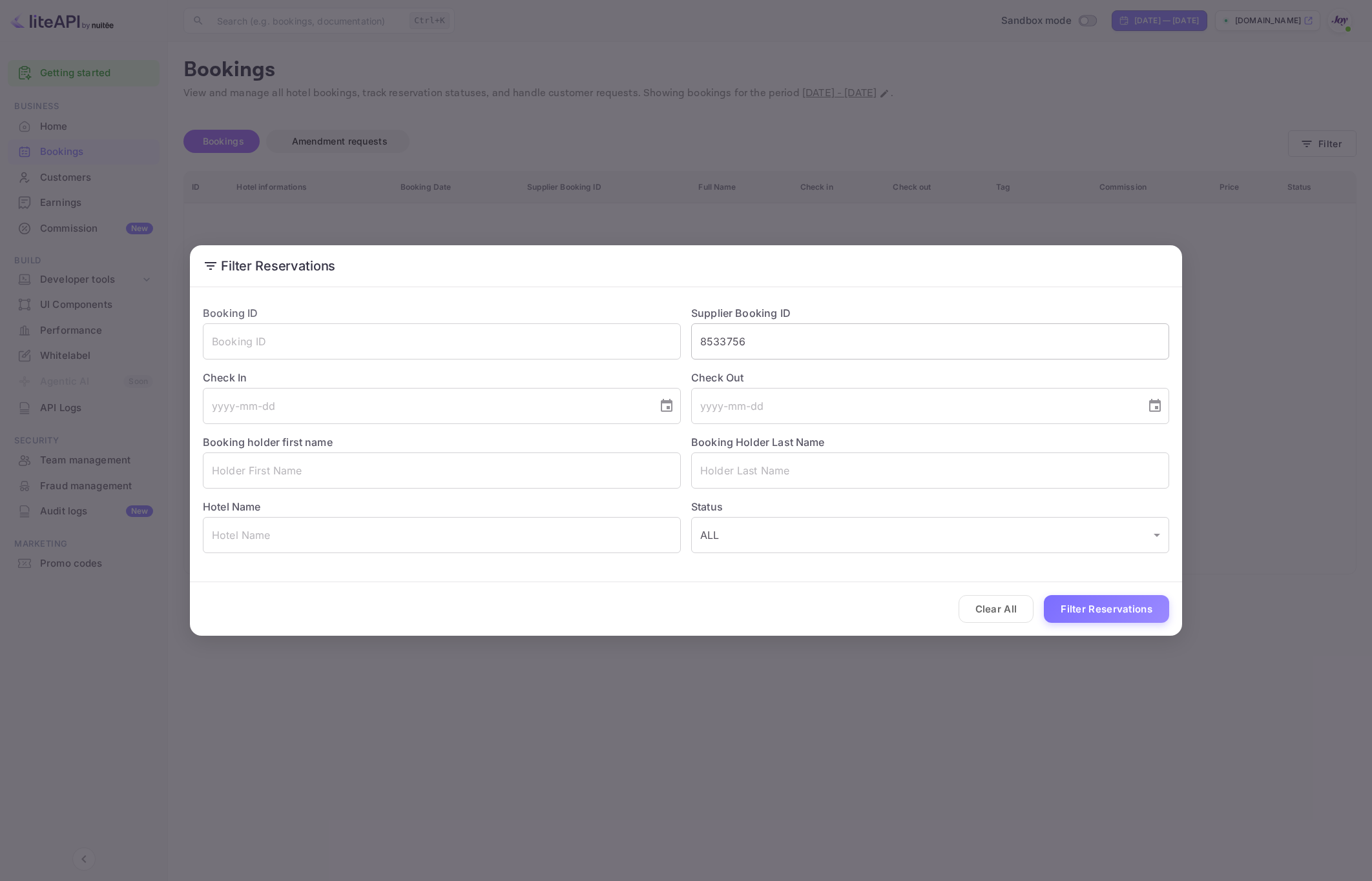
click at [828, 347] on input "8533756" at bounding box center [930, 341] width 478 height 36
click at [376, 330] on input "text" at bounding box center [442, 341] width 478 height 36
paste input "8533756"
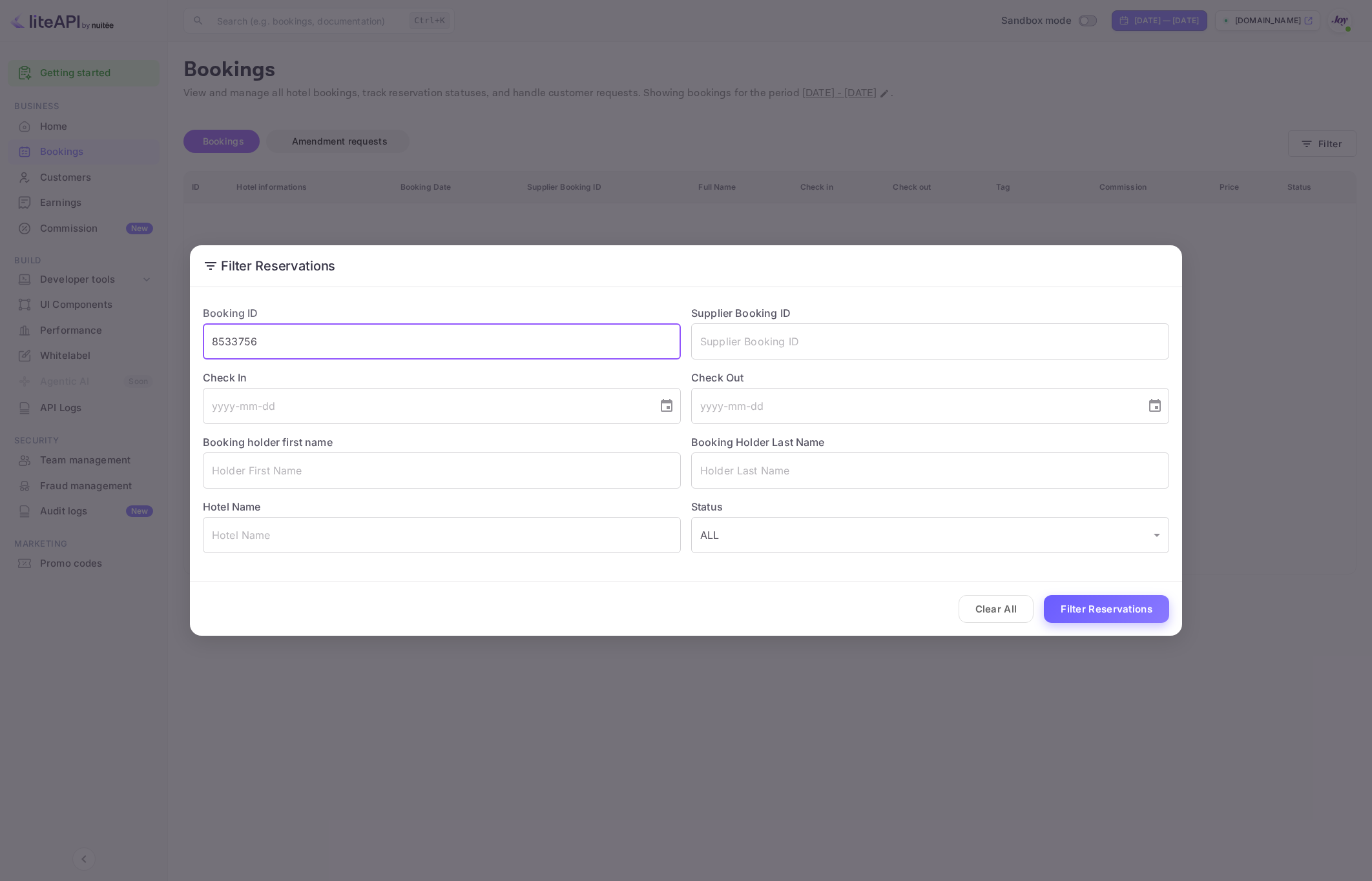
type input "8533756"
click at [1134, 602] on button "Filter Reservations" at bounding box center [1106, 609] width 125 height 28
click at [416, 335] on input "8533756" at bounding box center [442, 341] width 478 height 36
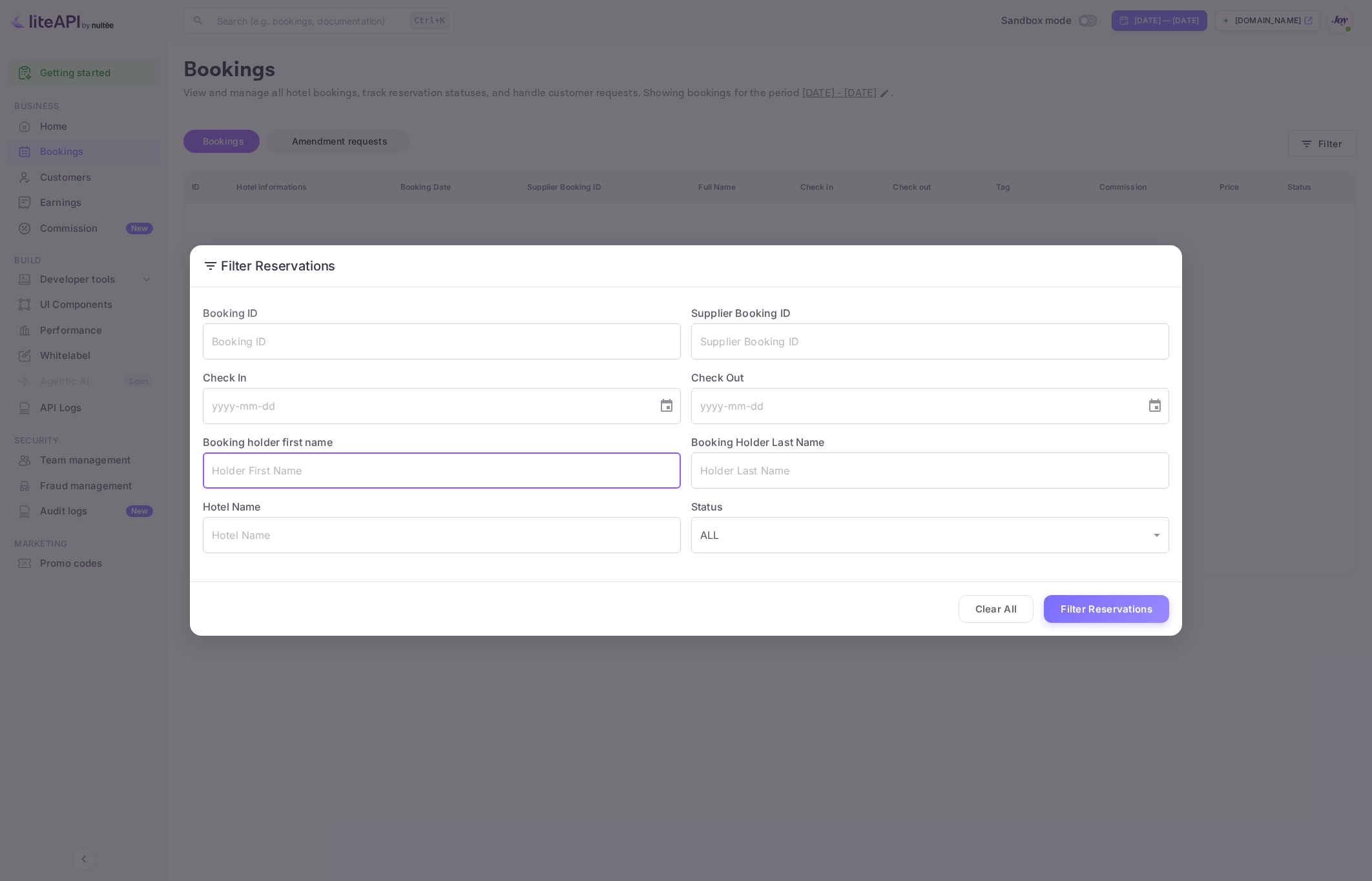
click at [320, 480] on input "text" at bounding box center [442, 470] width 478 height 36
paste input "[PERSON_NAME]"
type input "[PERSON_NAME]"
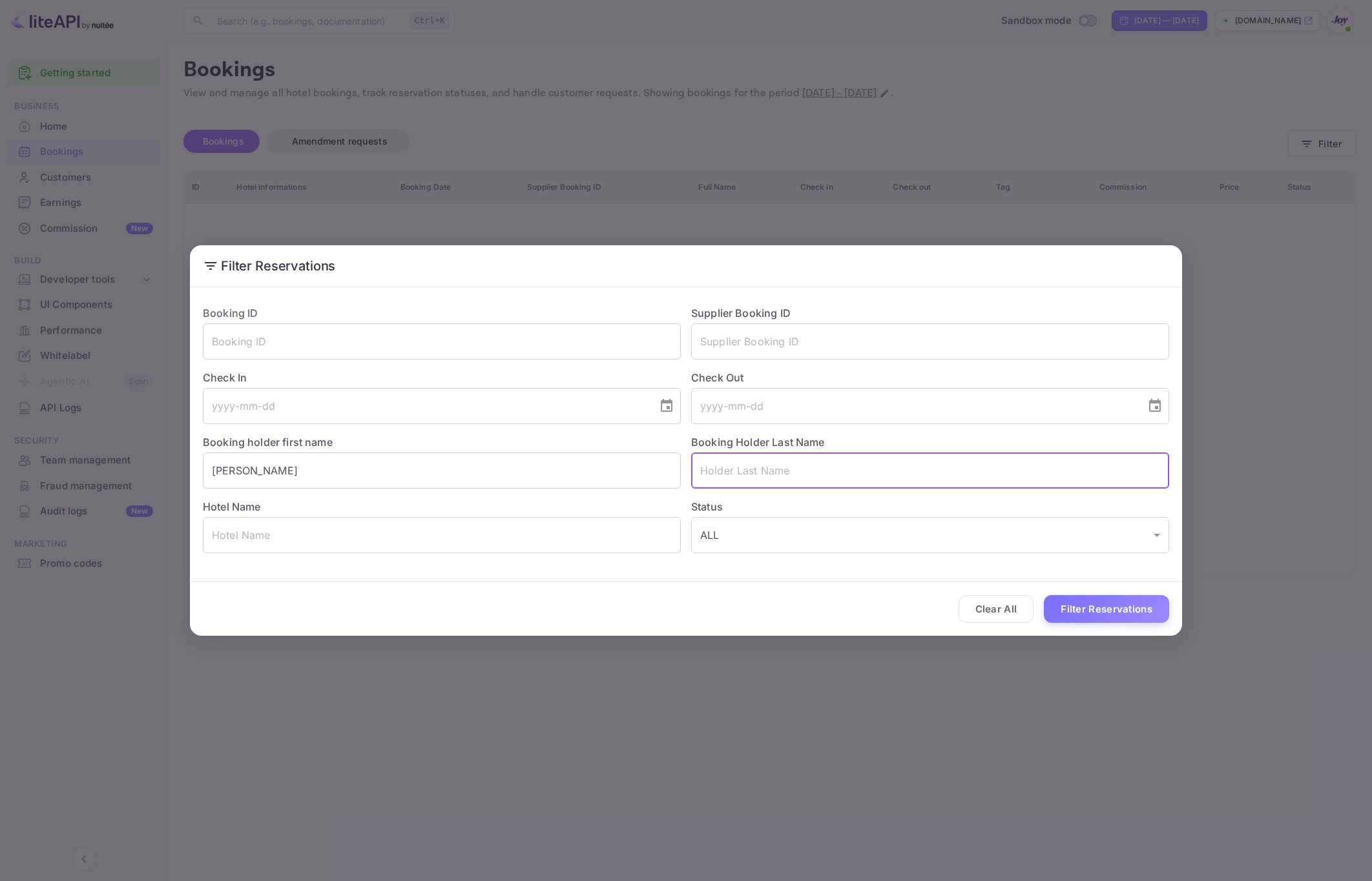
click at [802, 468] on input "text" at bounding box center [930, 470] width 478 height 36
paste input "[PERSON_NAME]"
type input "[PERSON_NAME]"
click at [1126, 597] on button "Filter Reservations" at bounding box center [1106, 609] width 125 height 28
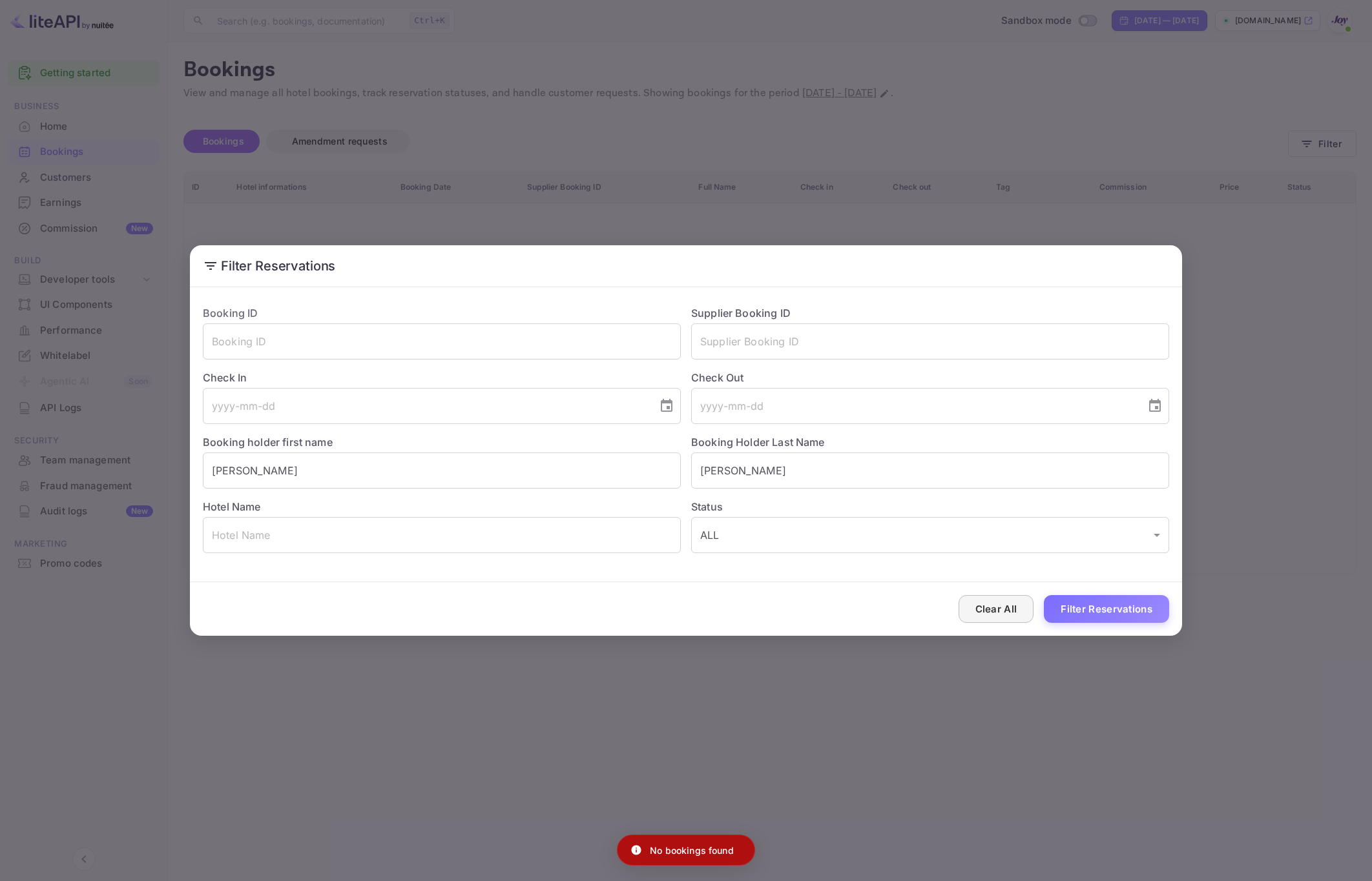
click at [1019, 602] on button "Clear All" at bounding box center [996, 609] width 76 height 28
